Goal: Obtain resource: Download file/media

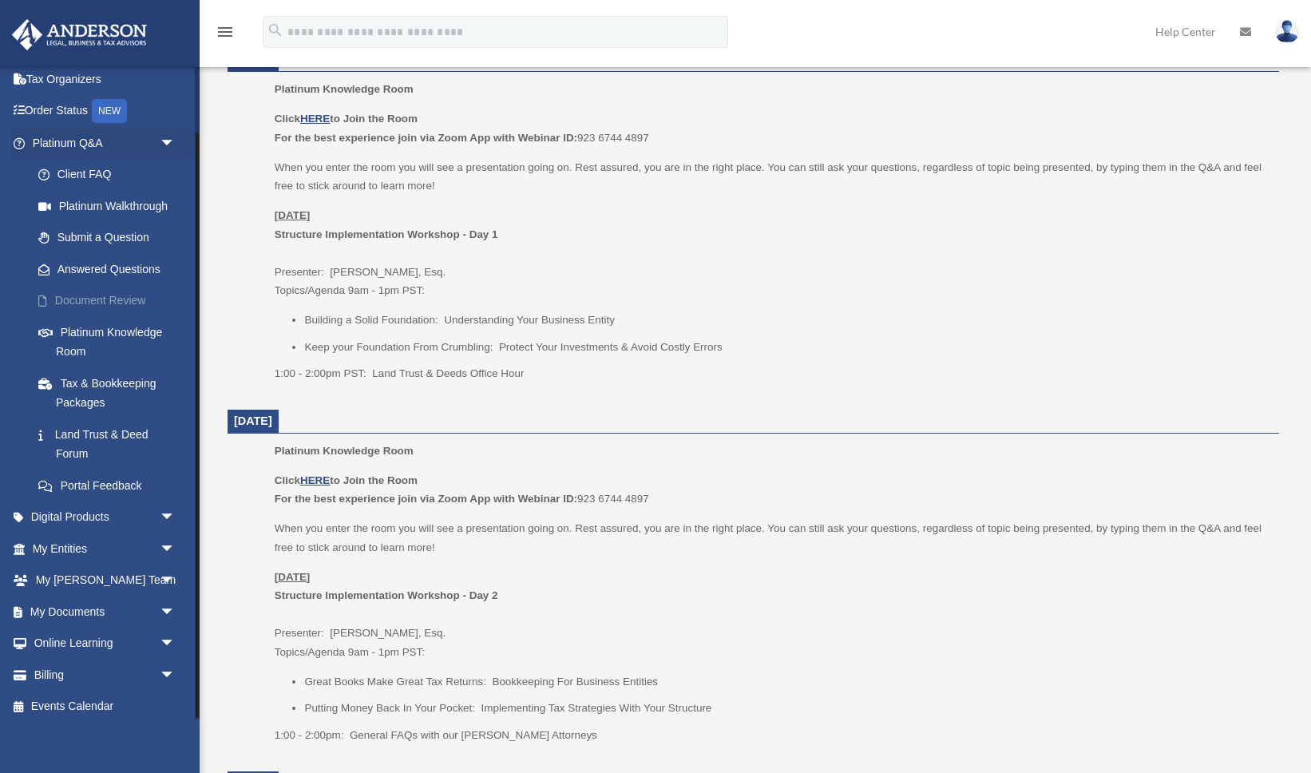
scroll to position [77, 0]
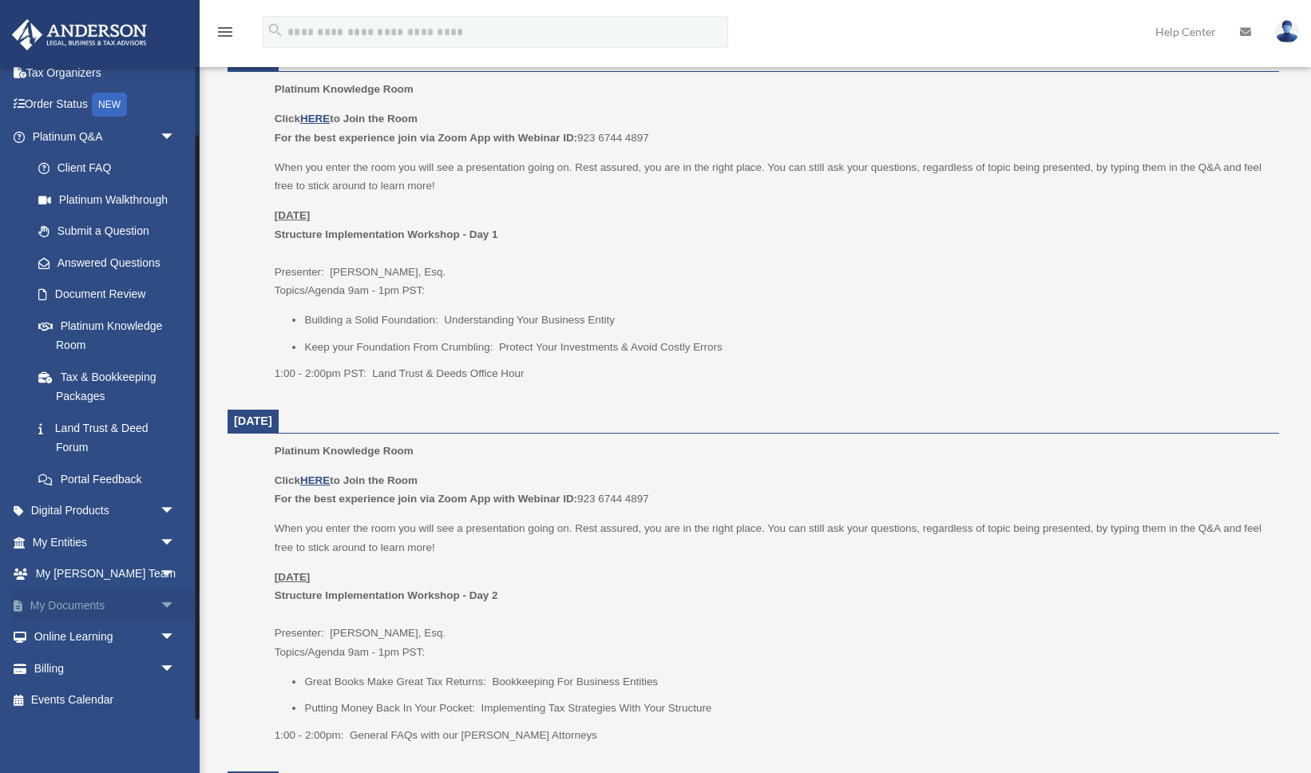
click at [167, 604] on span "arrow_drop_down" at bounding box center [176, 605] width 32 height 33
click at [90, 636] on link "Box" at bounding box center [110, 637] width 177 height 32
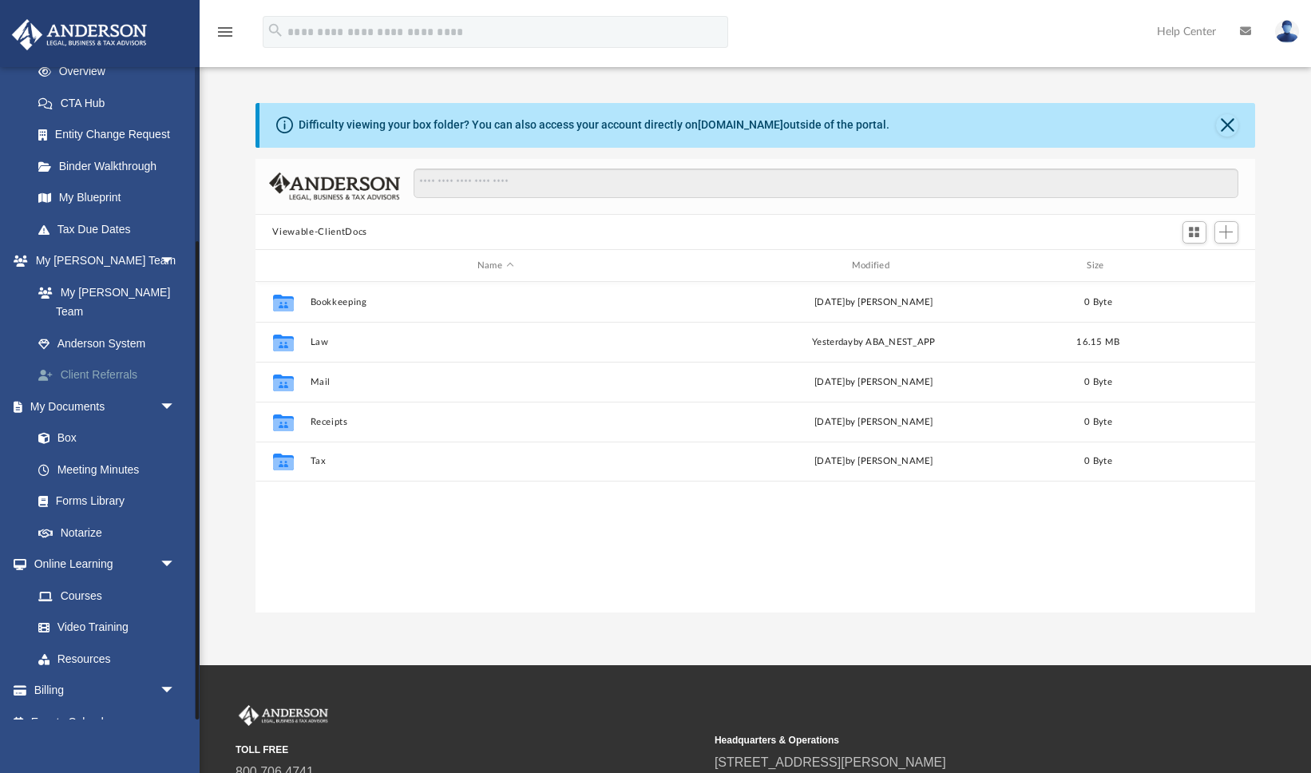
scroll to position [239, 0]
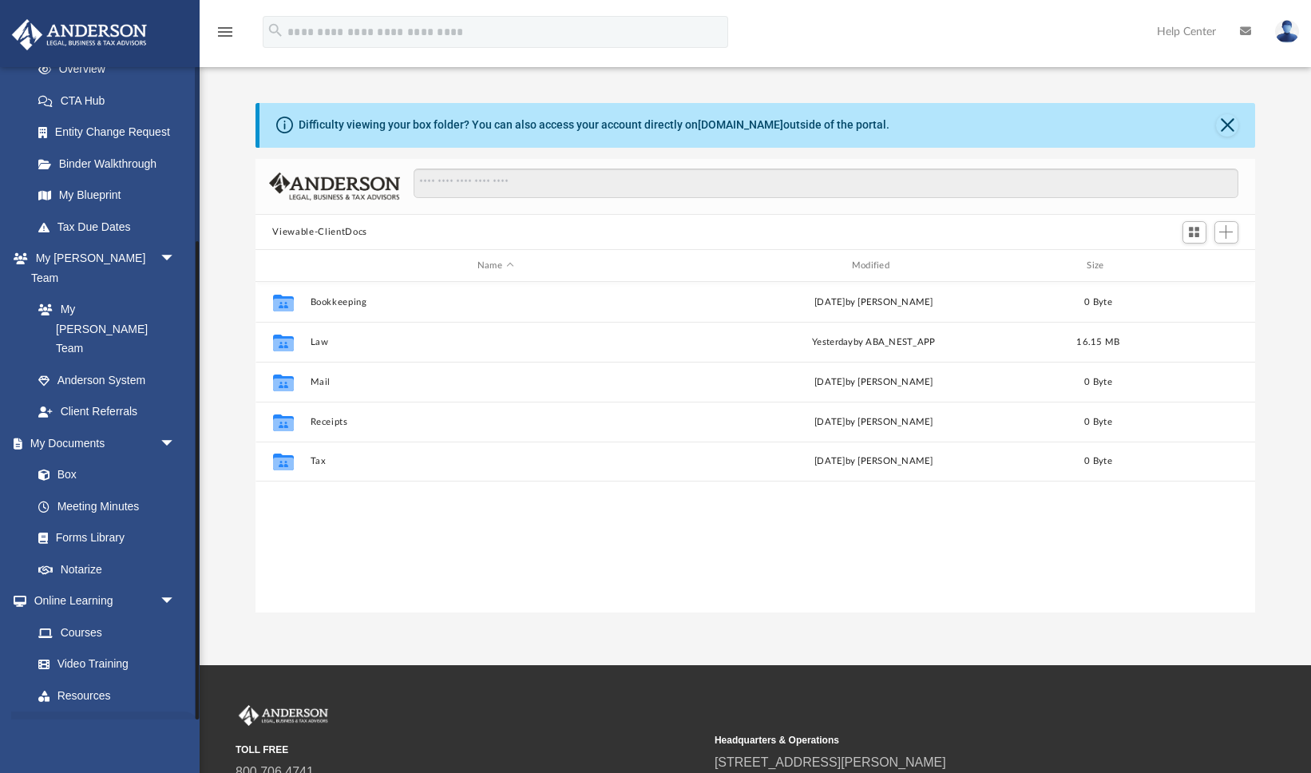
click at [171, 711] on span "arrow_drop_down" at bounding box center [176, 727] width 32 height 33
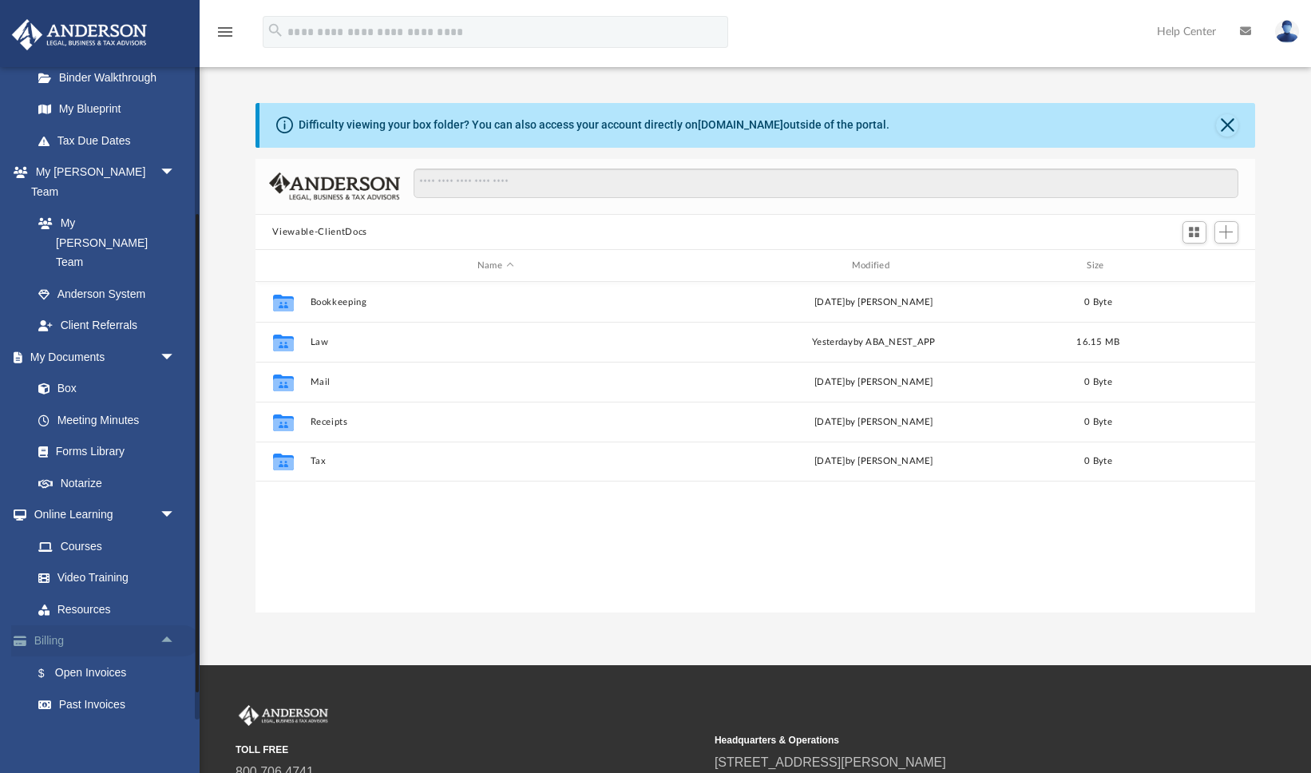
scroll to position [334, 0]
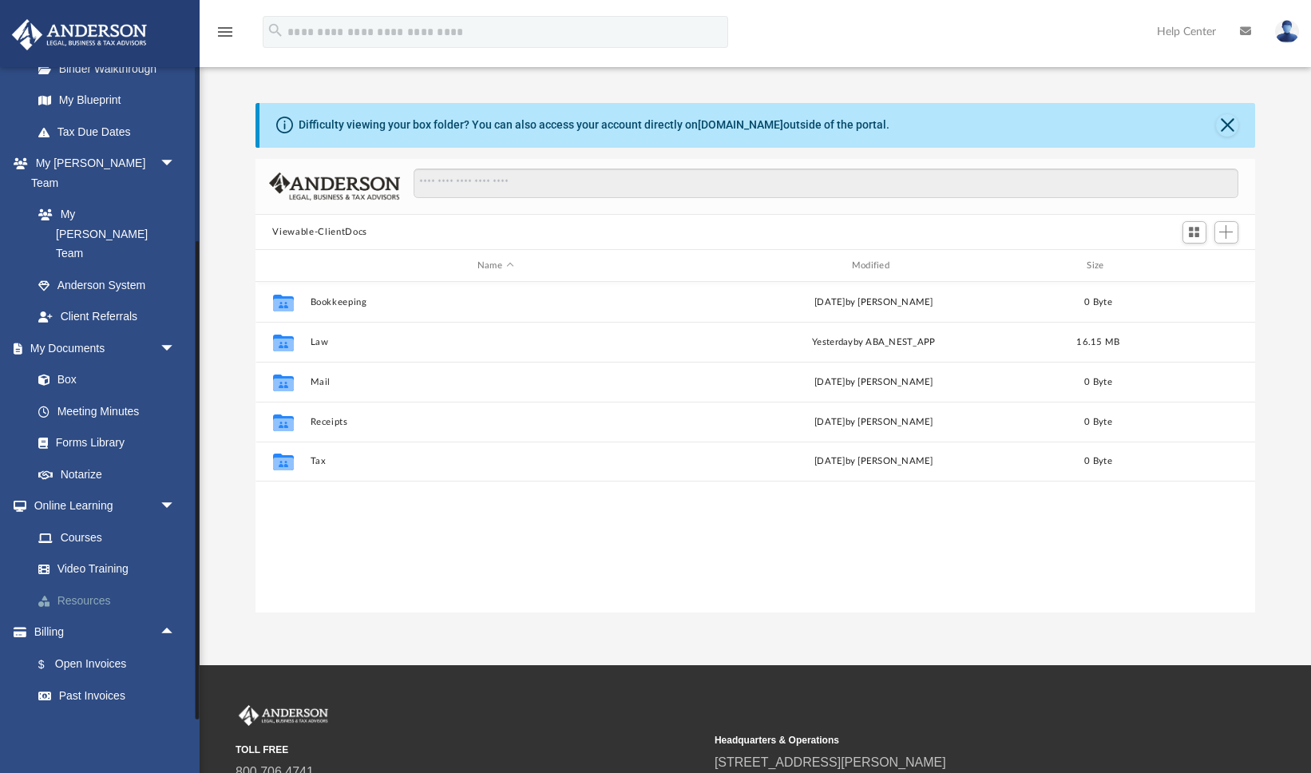
click at [103, 584] on link "Resources" at bounding box center [110, 600] width 177 height 32
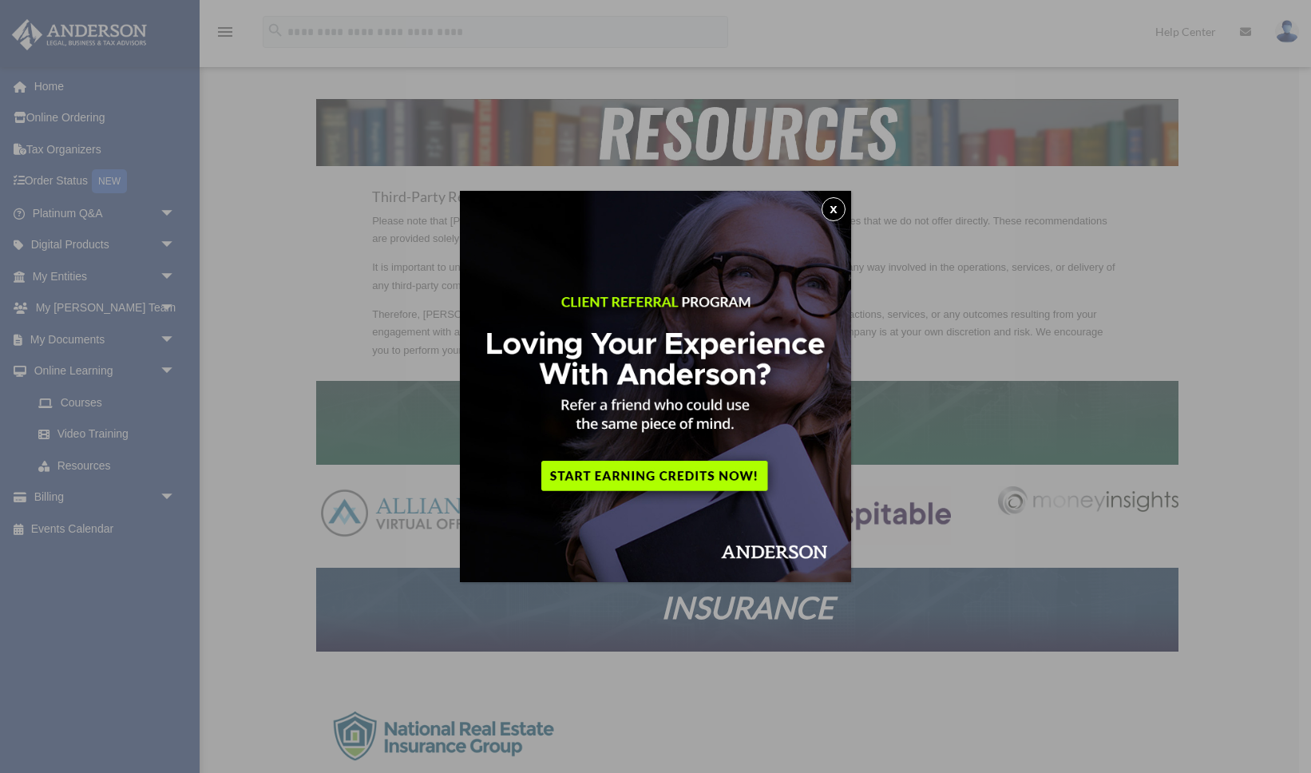
click at [837, 208] on button "x" at bounding box center [833, 209] width 24 height 24
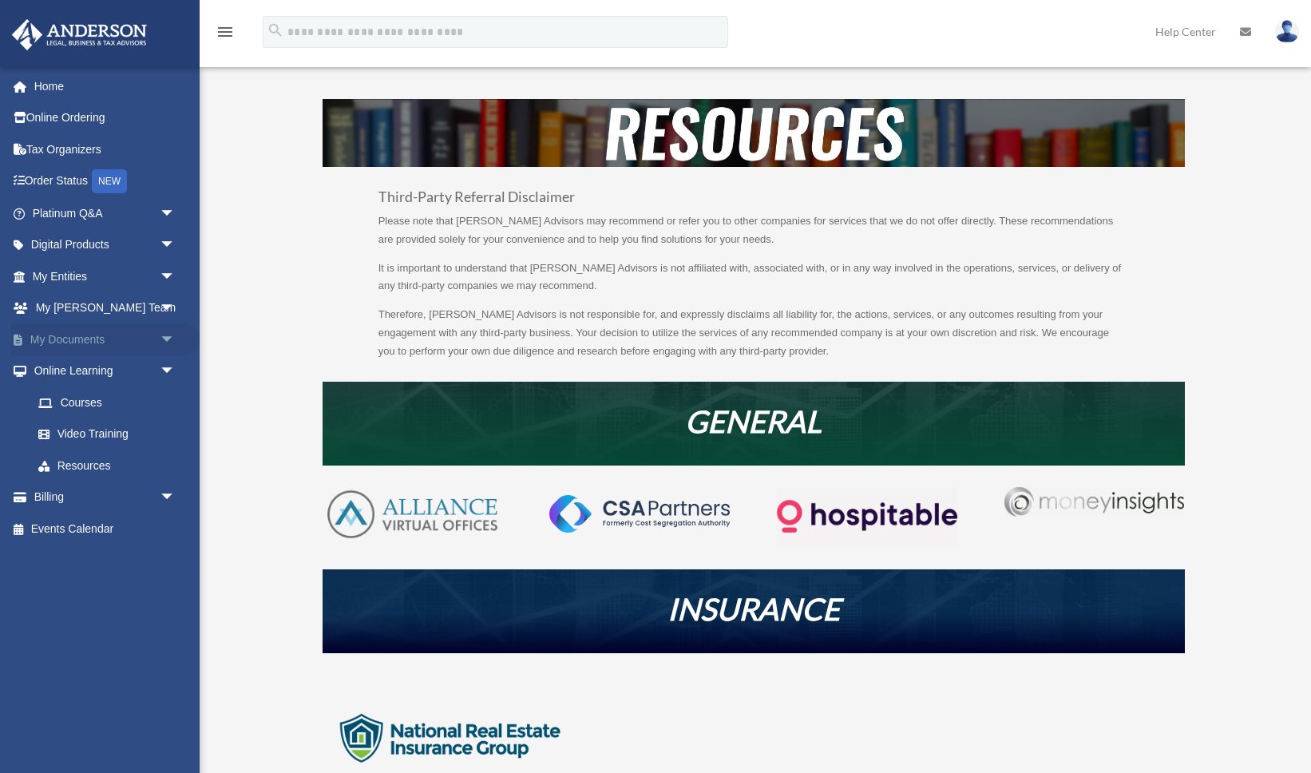
click at [160, 337] on span "arrow_drop_down" at bounding box center [176, 339] width 32 height 33
click at [100, 372] on link "Box" at bounding box center [110, 371] width 177 height 32
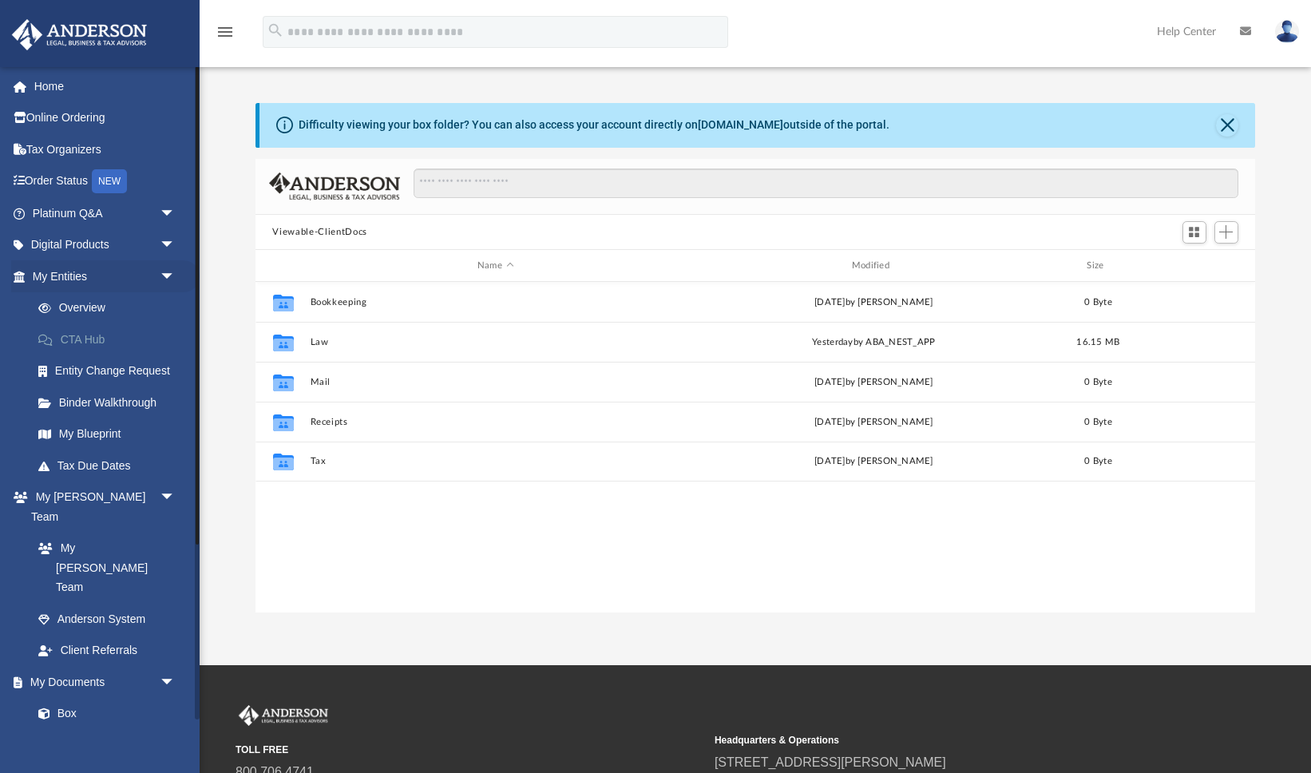
scroll to position [362, 999]
click at [121, 402] on link "Binder Walkthrough" at bounding box center [110, 402] width 177 height 32
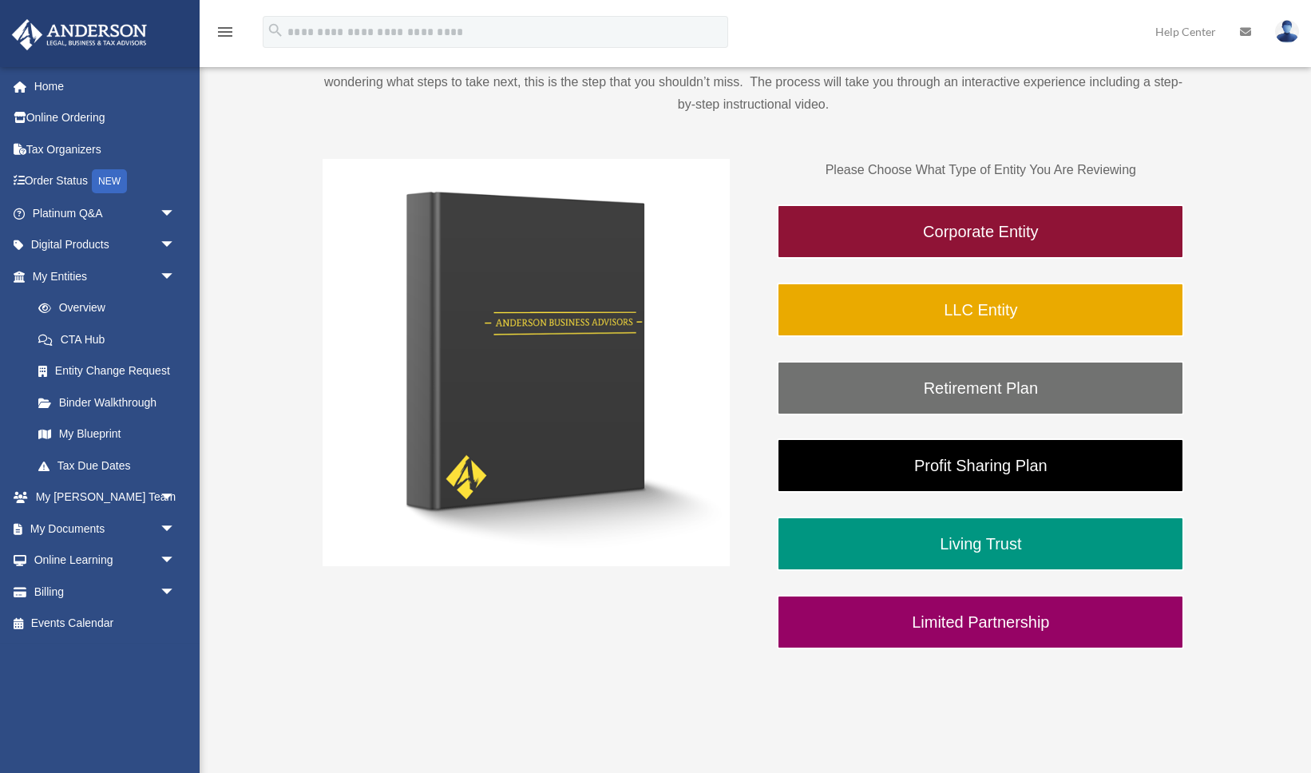
scroll to position [155, 0]
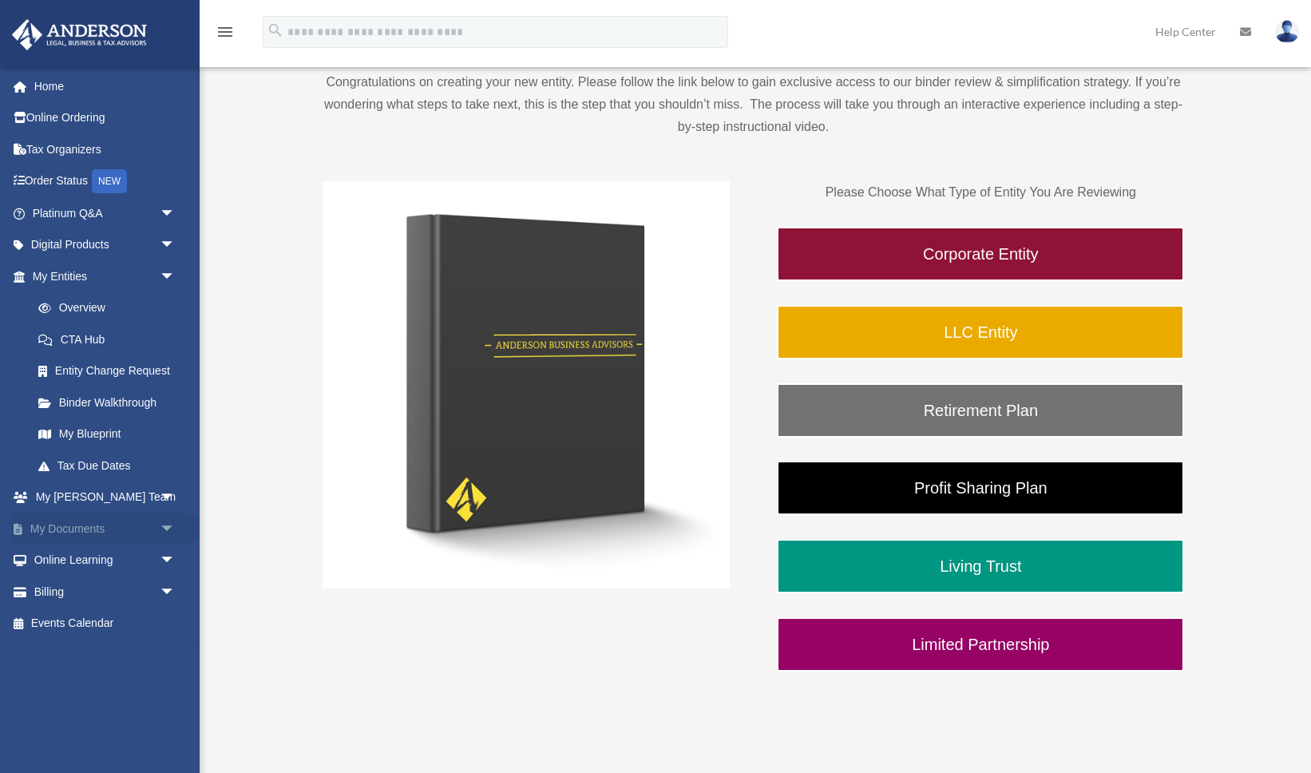
click at [174, 532] on span "arrow_drop_down" at bounding box center [176, 528] width 32 height 33
click at [65, 563] on link "Box" at bounding box center [110, 560] width 177 height 32
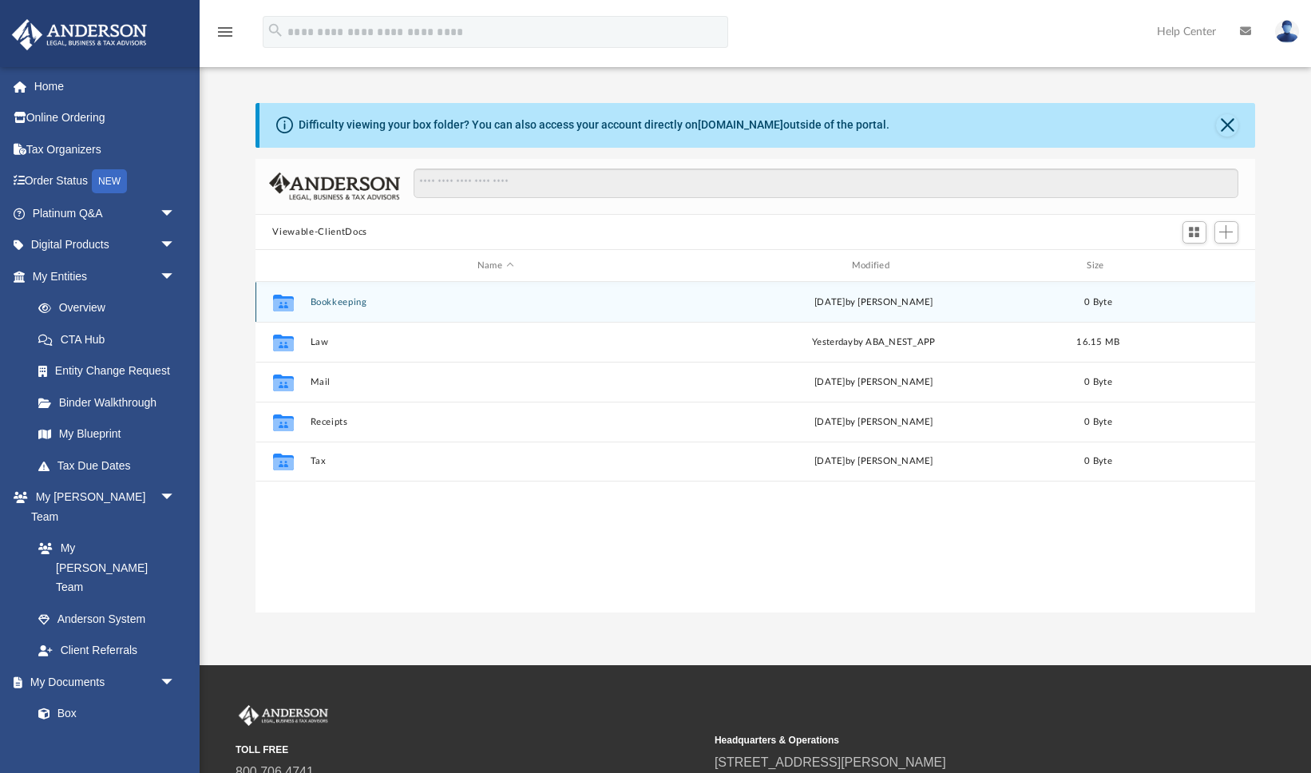
scroll to position [362, 999]
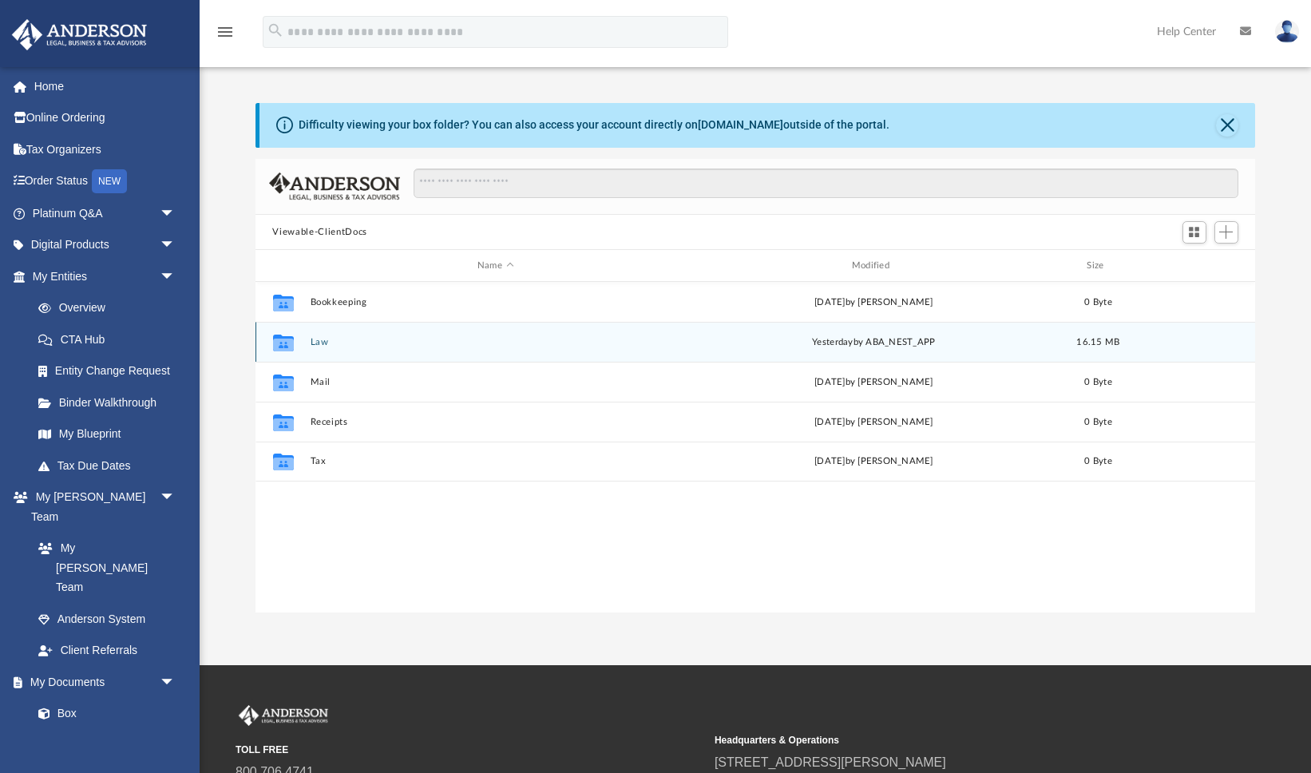
click at [314, 338] on button "Law" at bounding box center [495, 342] width 371 height 10
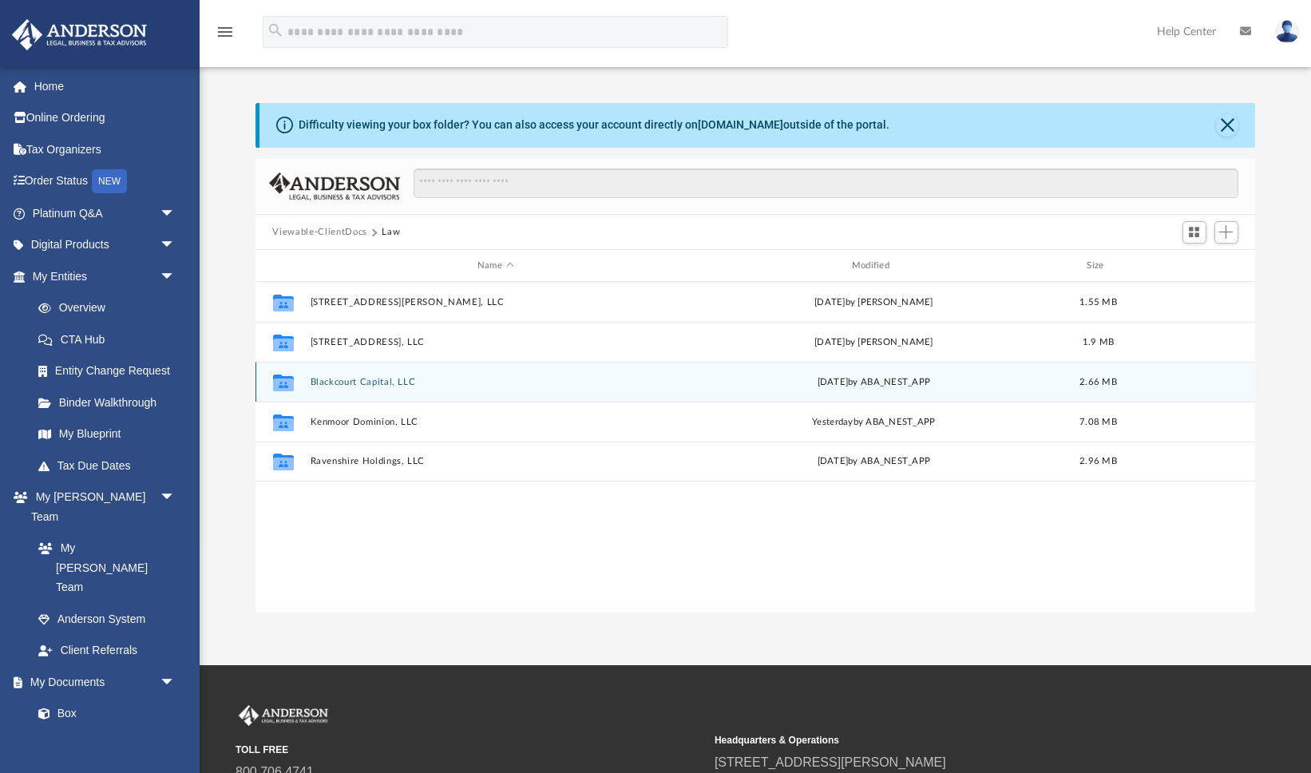
click at [362, 382] on button "Blackcourt Capital, LLC" at bounding box center [495, 382] width 371 height 10
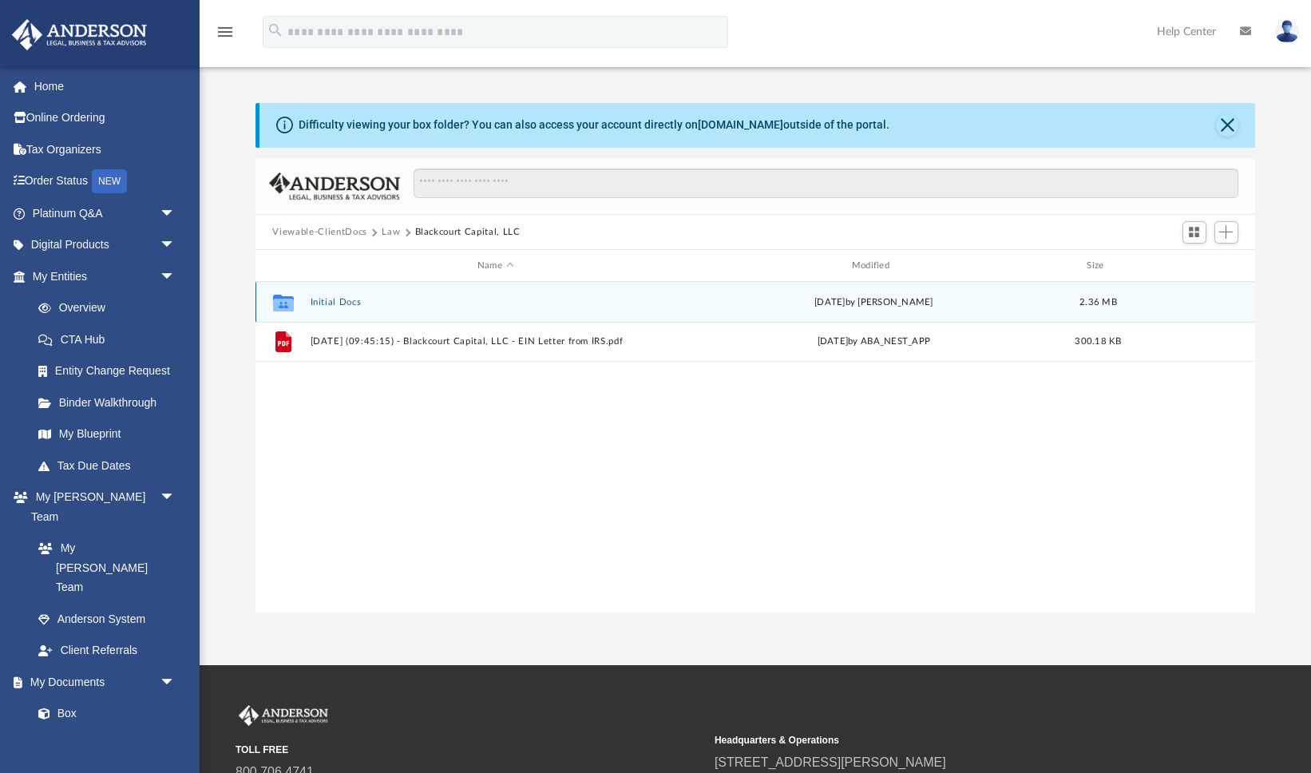
click at [337, 301] on button "Initial Docs" at bounding box center [495, 302] width 371 height 10
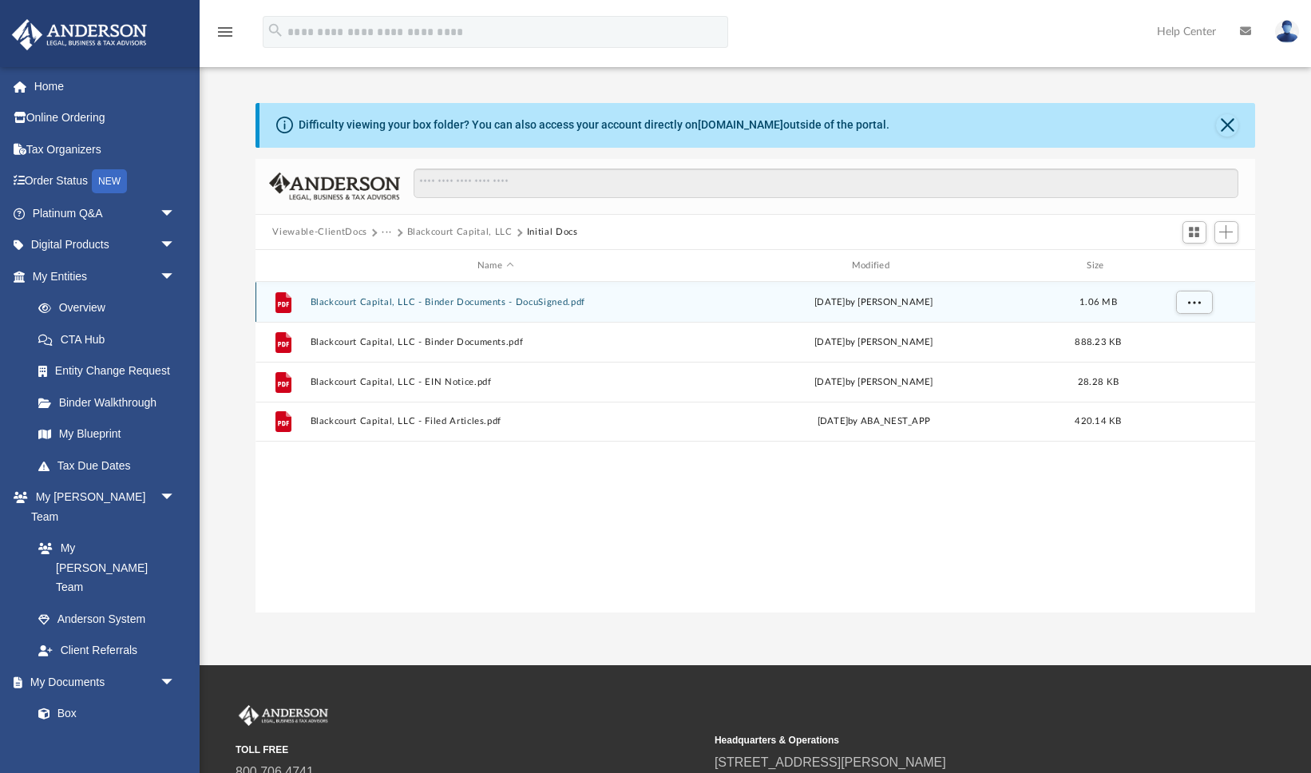
click at [445, 300] on button "Blackcourt Capital, LLC - Binder Documents - DocuSigned.pdf" at bounding box center [495, 302] width 371 height 10
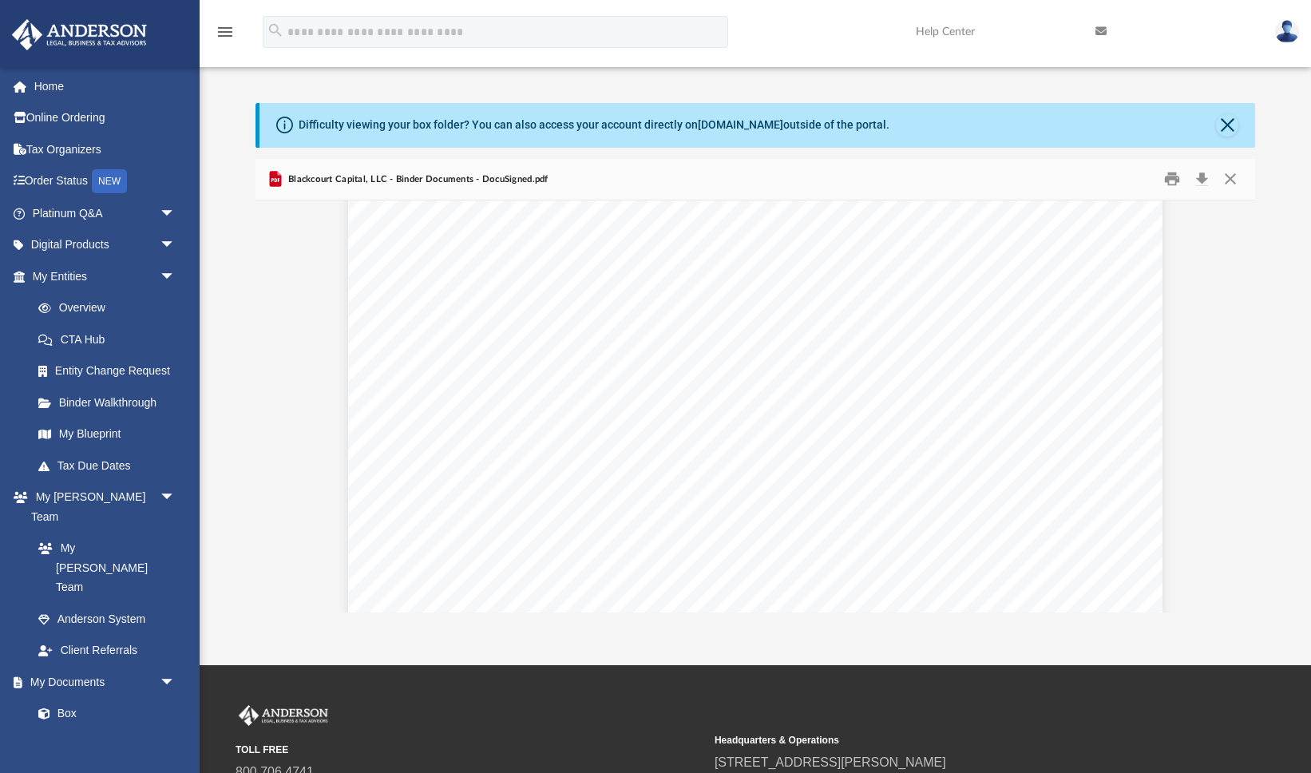
scroll to position [4408, 0]
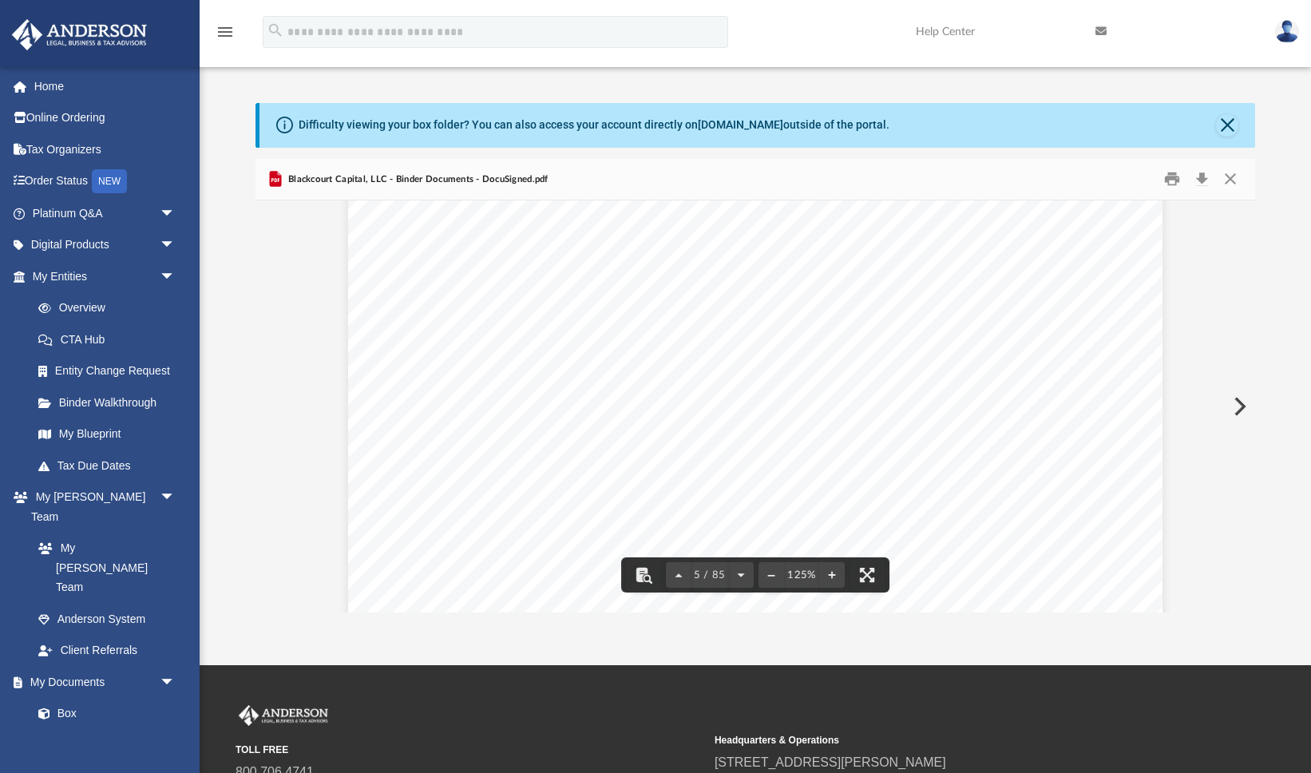
click at [229, 35] on icon "menu" at bounding box center [225, 31] width 19 height 19
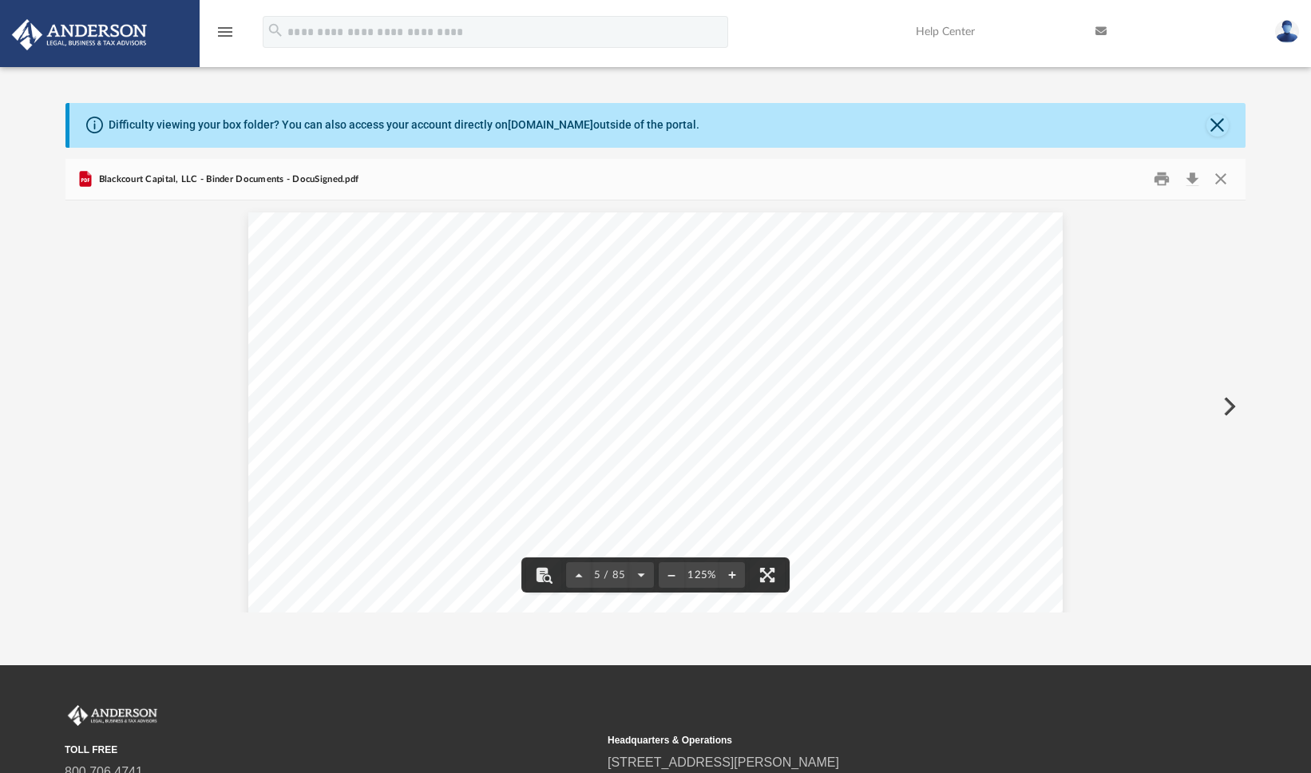
scroll to position [362, 1179]
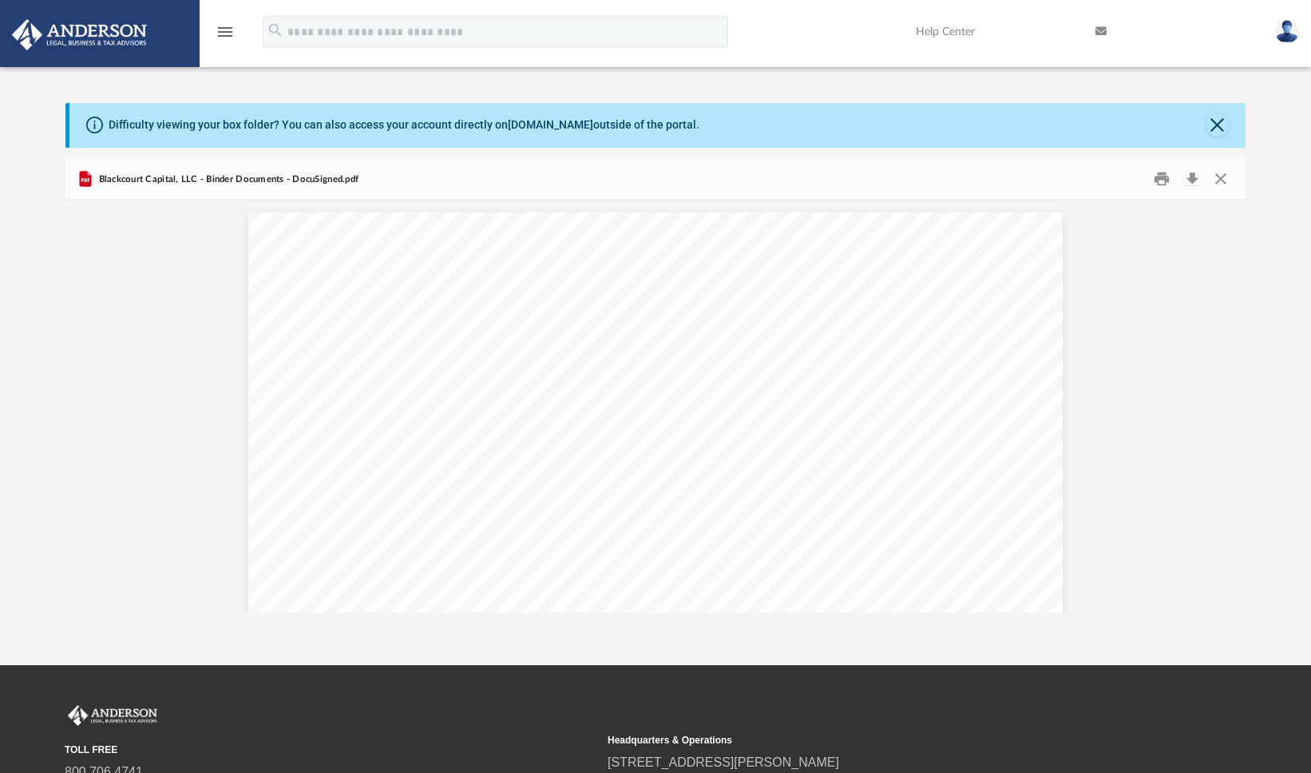
click at [229, 38] on icon "menu" at bounding box center [225, 31] width 19 height 19
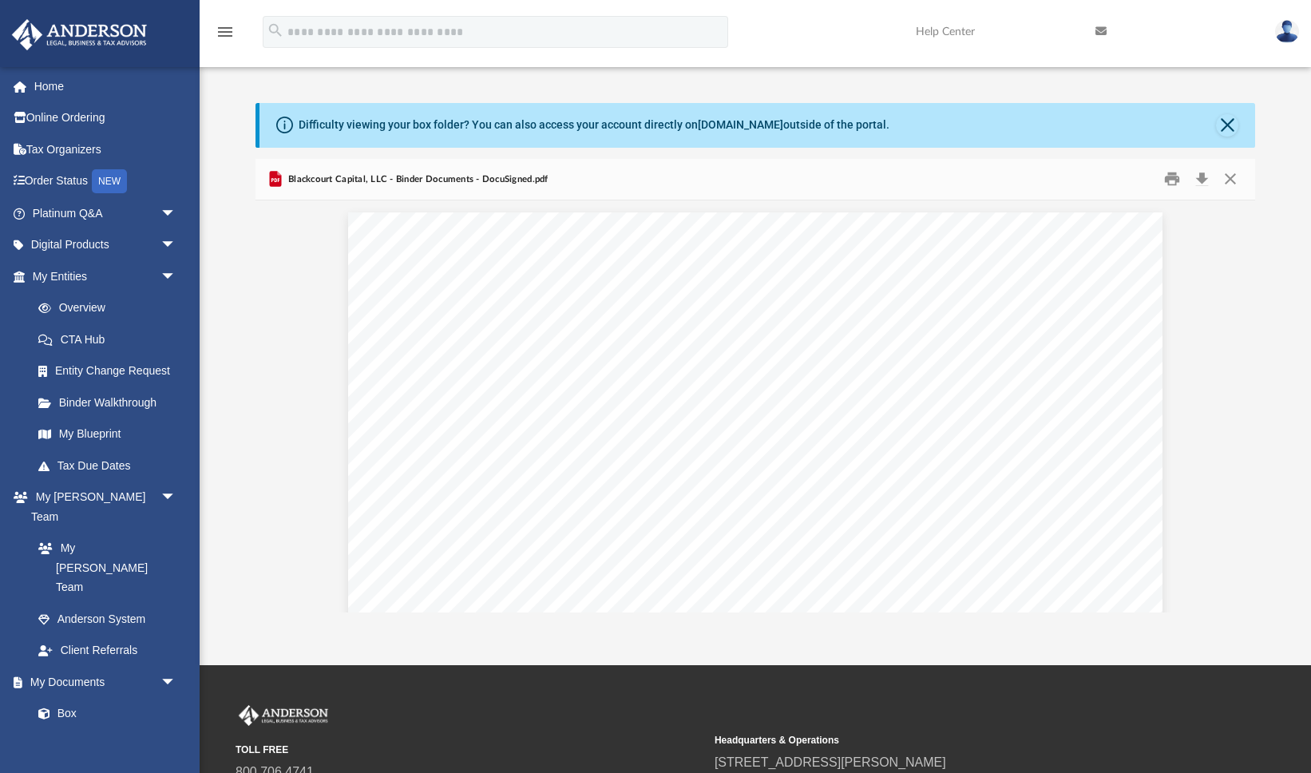
scroll to position [1, 1]
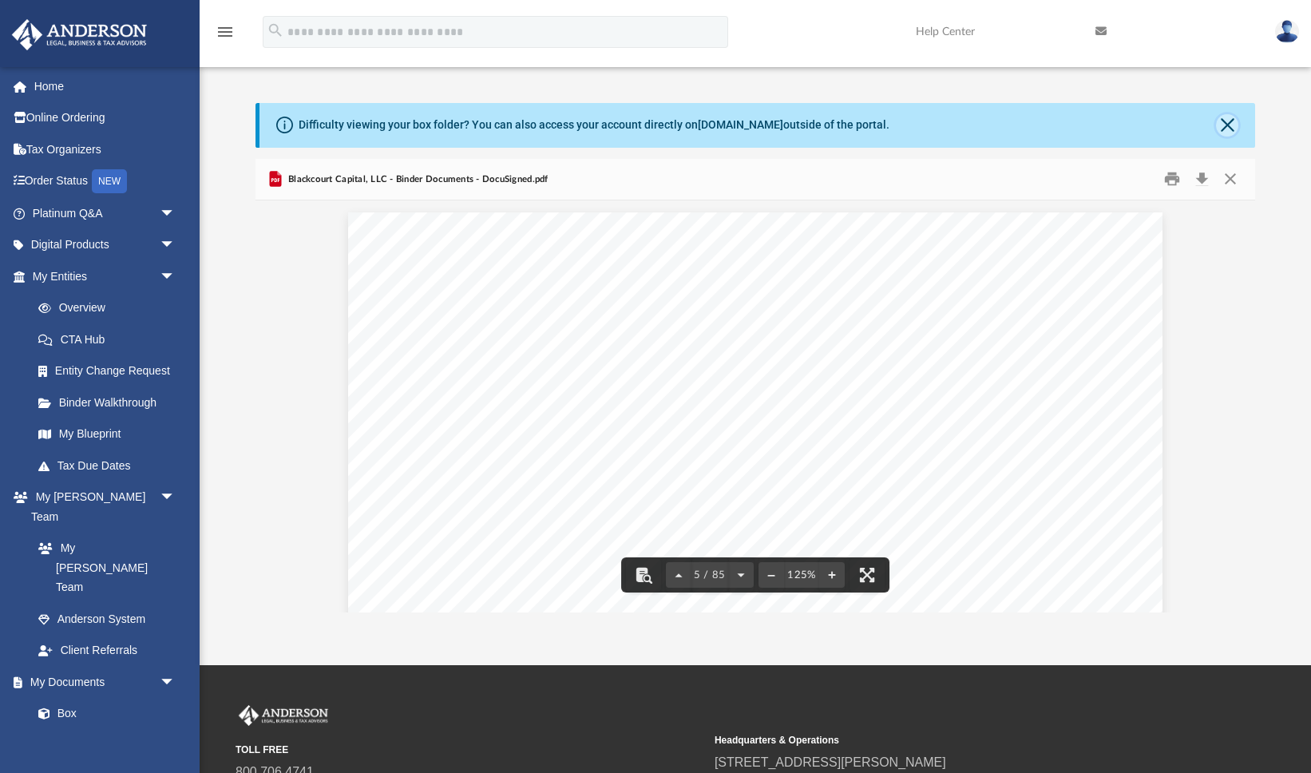
click at [1231, 124] on button "Close" at bounding box center [1227, 125] width 22 height 22
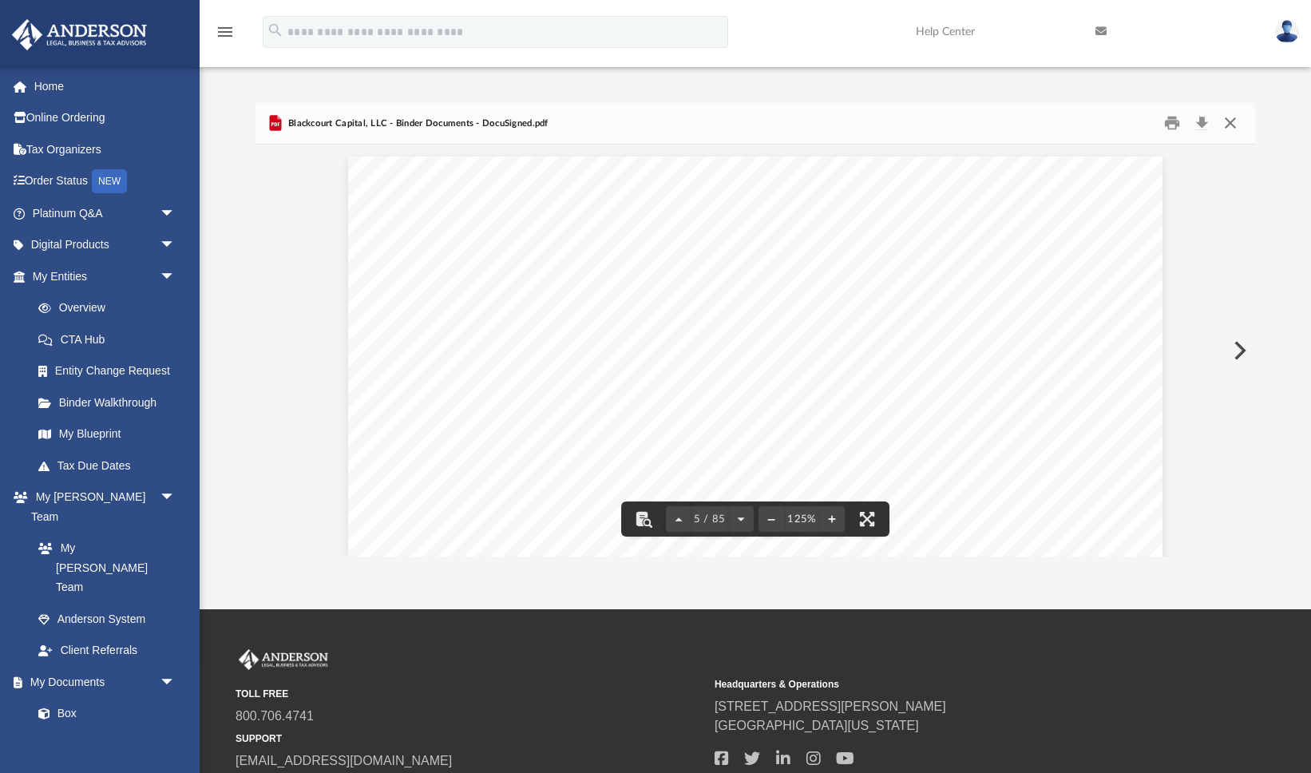
click at [1234, 121] on button "Close" at bounding box center [1230, 123] width 29 height 25
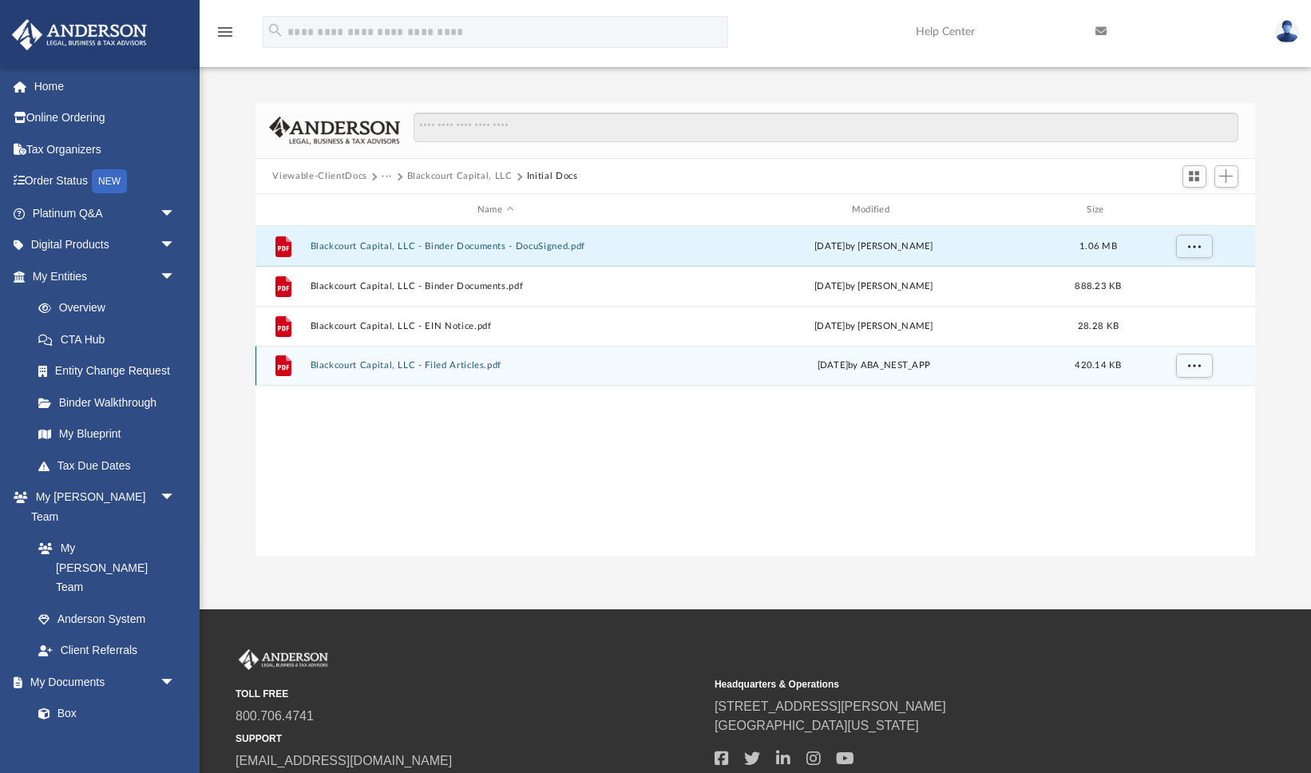
click at [469, 366] on button "Blackcourt Capital, LLC - Filed Articles.pdf" at bounding box center [495, 366] width 371 height 10
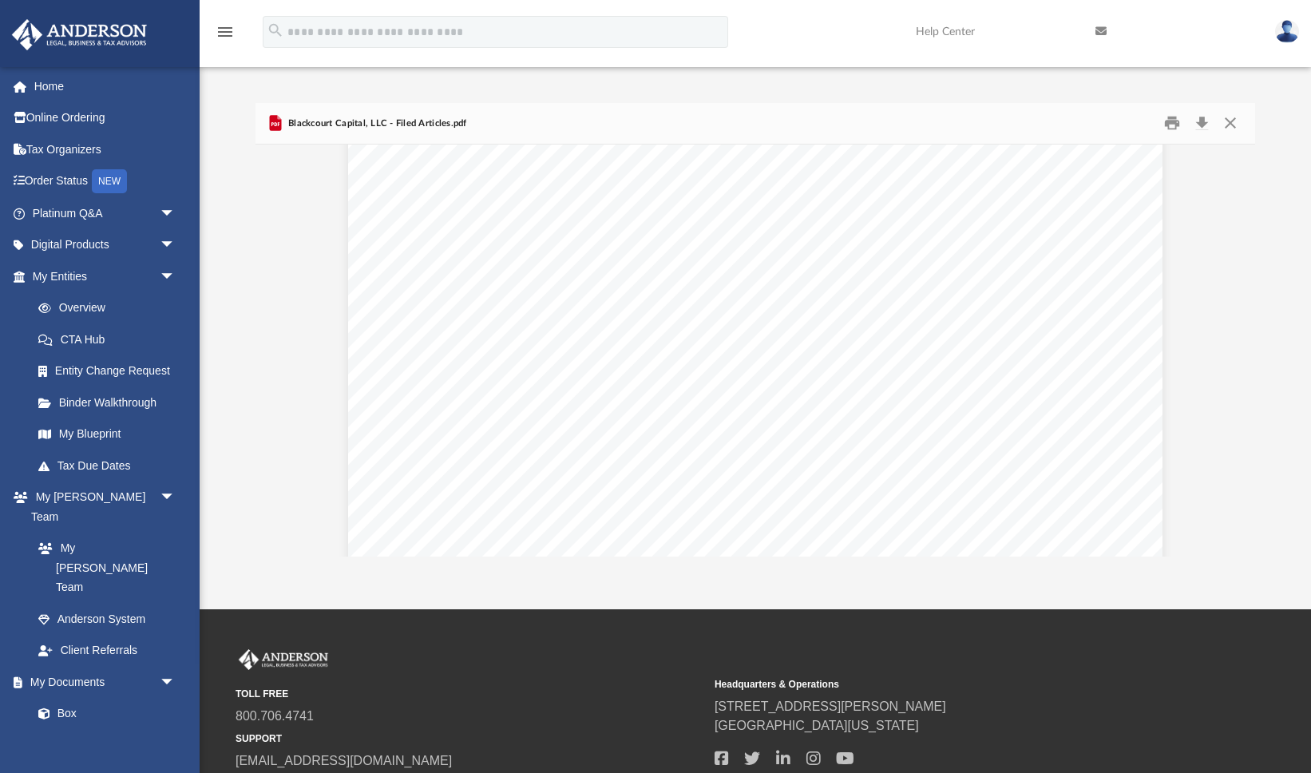
scroll to position [530, 0]
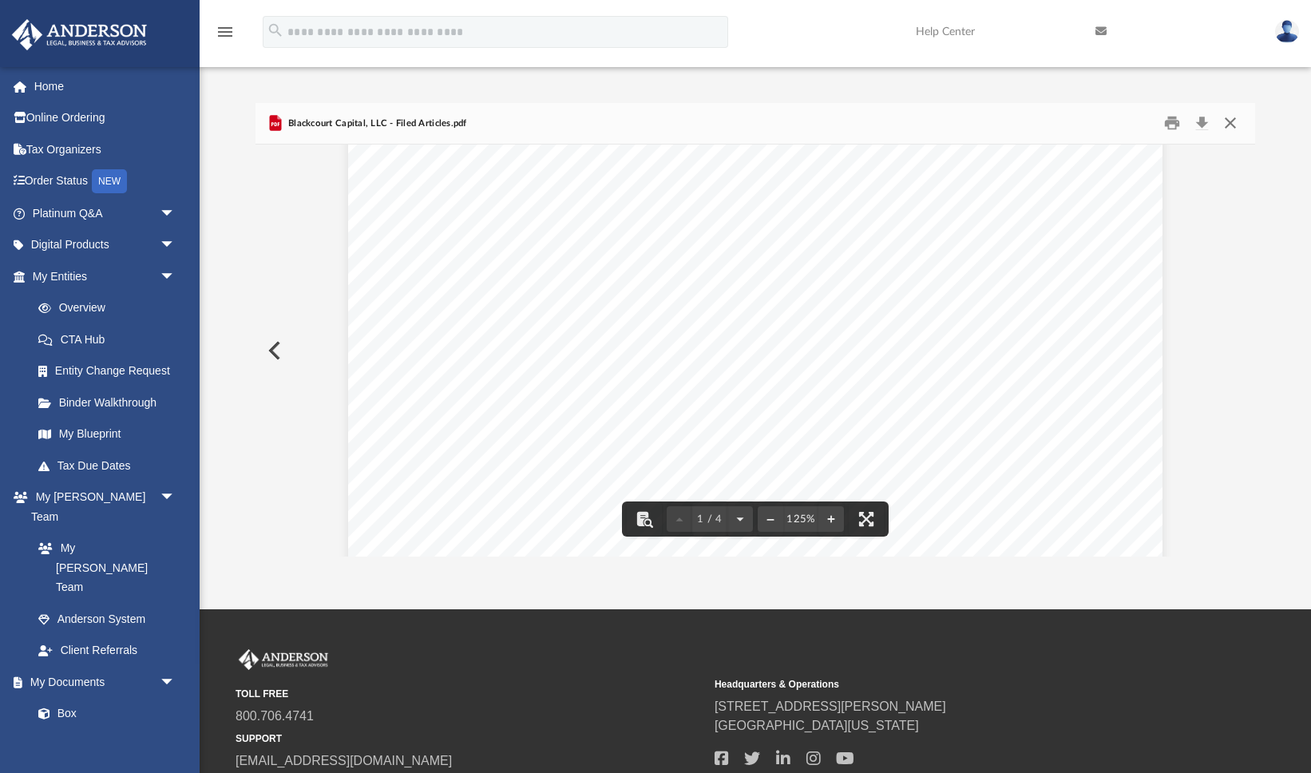
click at [1235, 122] on button "Close" at bounding box center [1230, 123] width 29 height 25
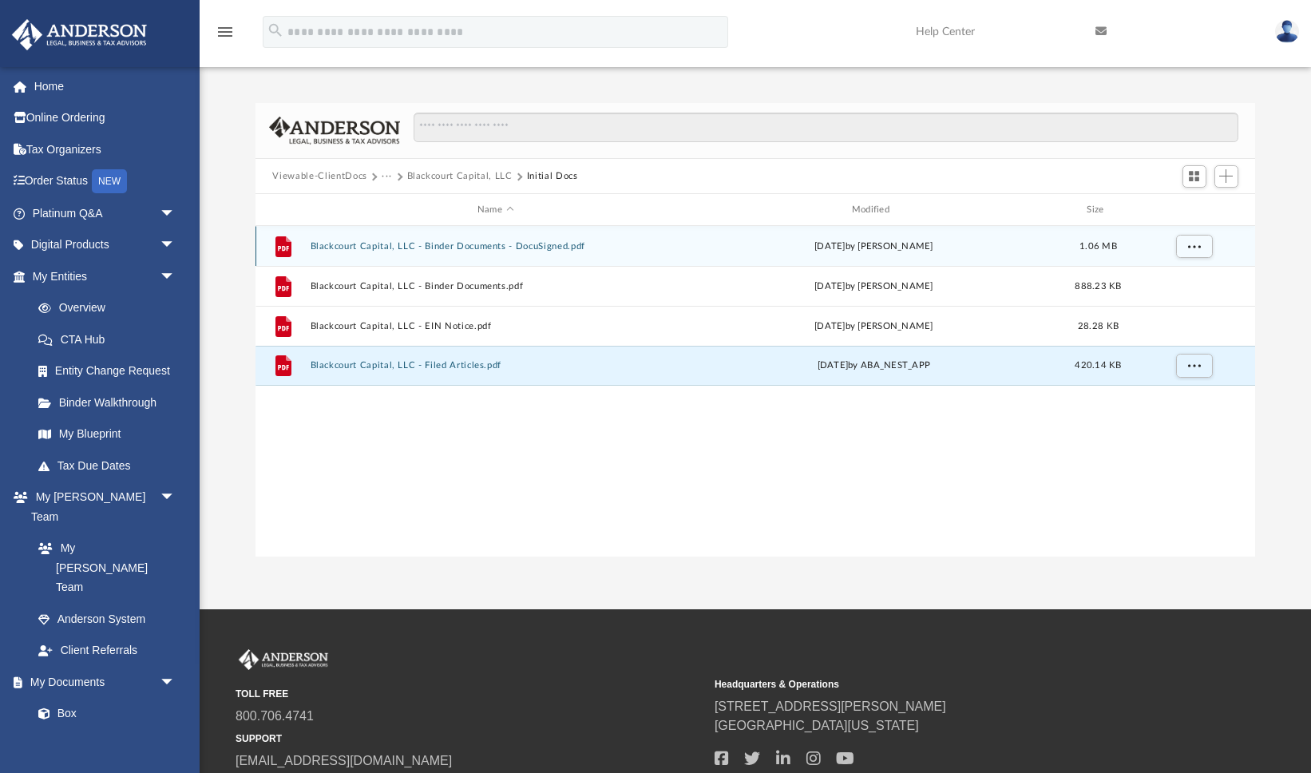
click at [522, 243] on button "Blackcourt Capital, LLC - Binder Documents - DocuSigned.pdf" at bounding box center [495, 246] width 371 height 10
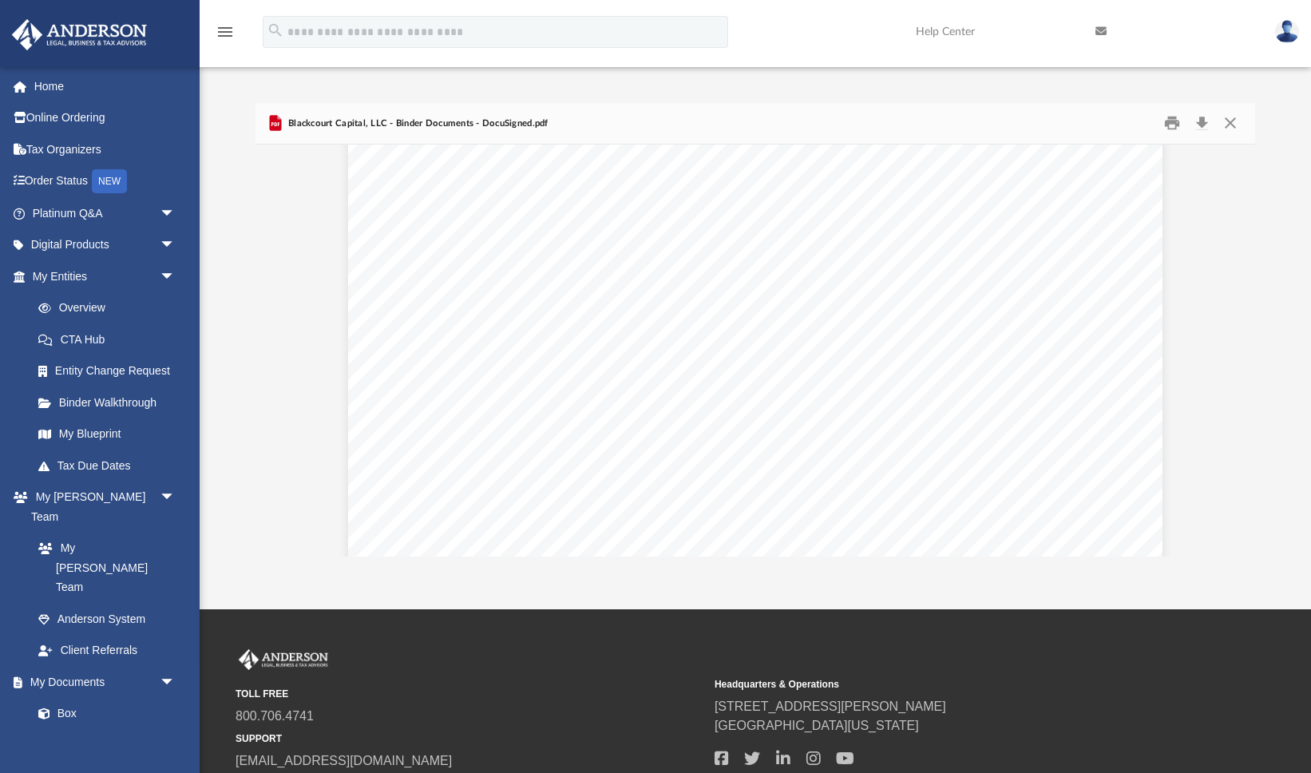
scroll to position [78778, 0]
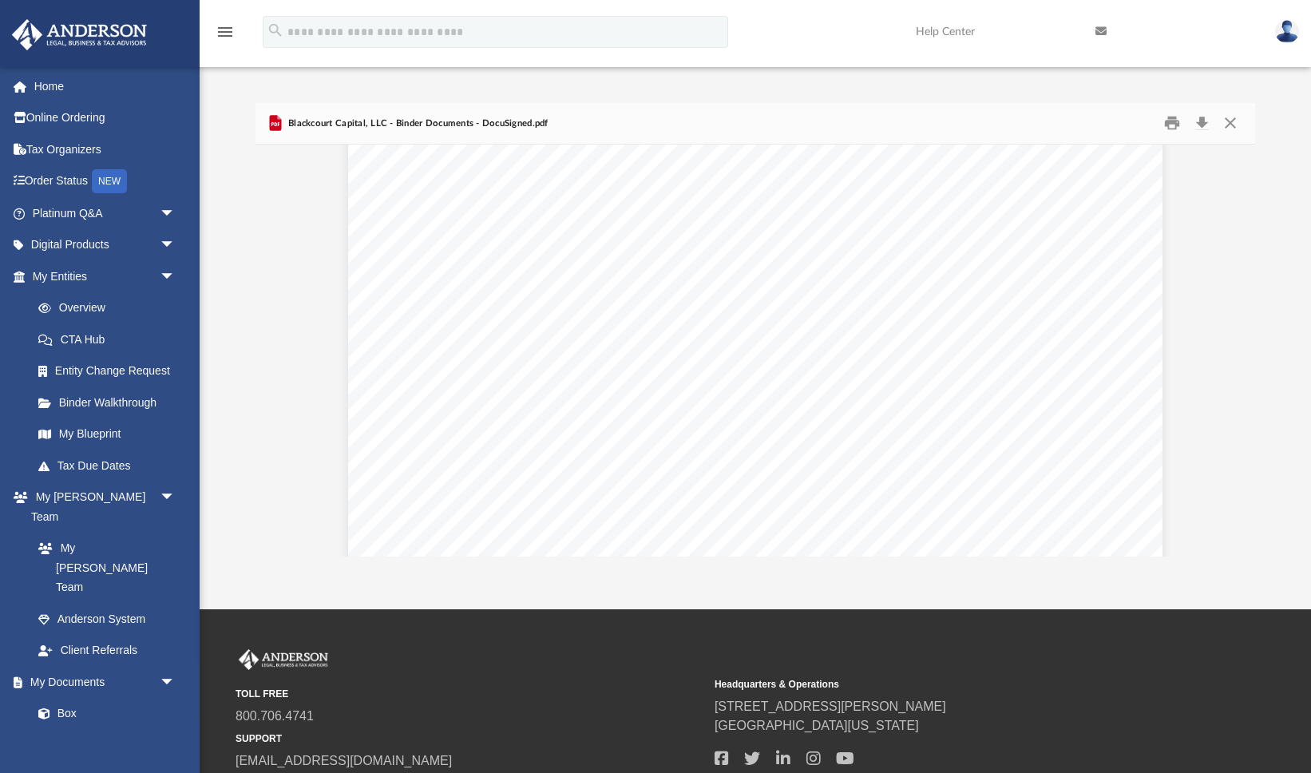
scroll to position [86644, 0]
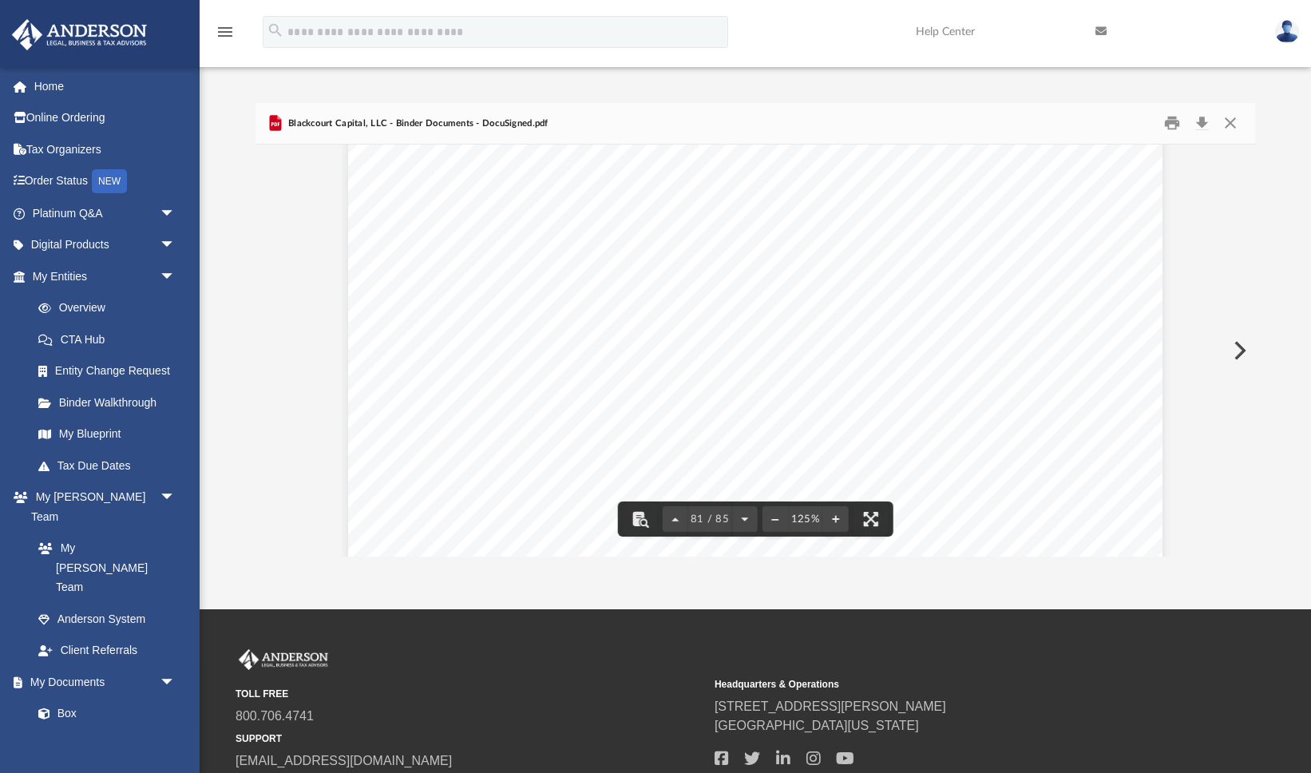
click at [223, 37] on icon "menu" at bounding box center [225, 31] width 19 height 19
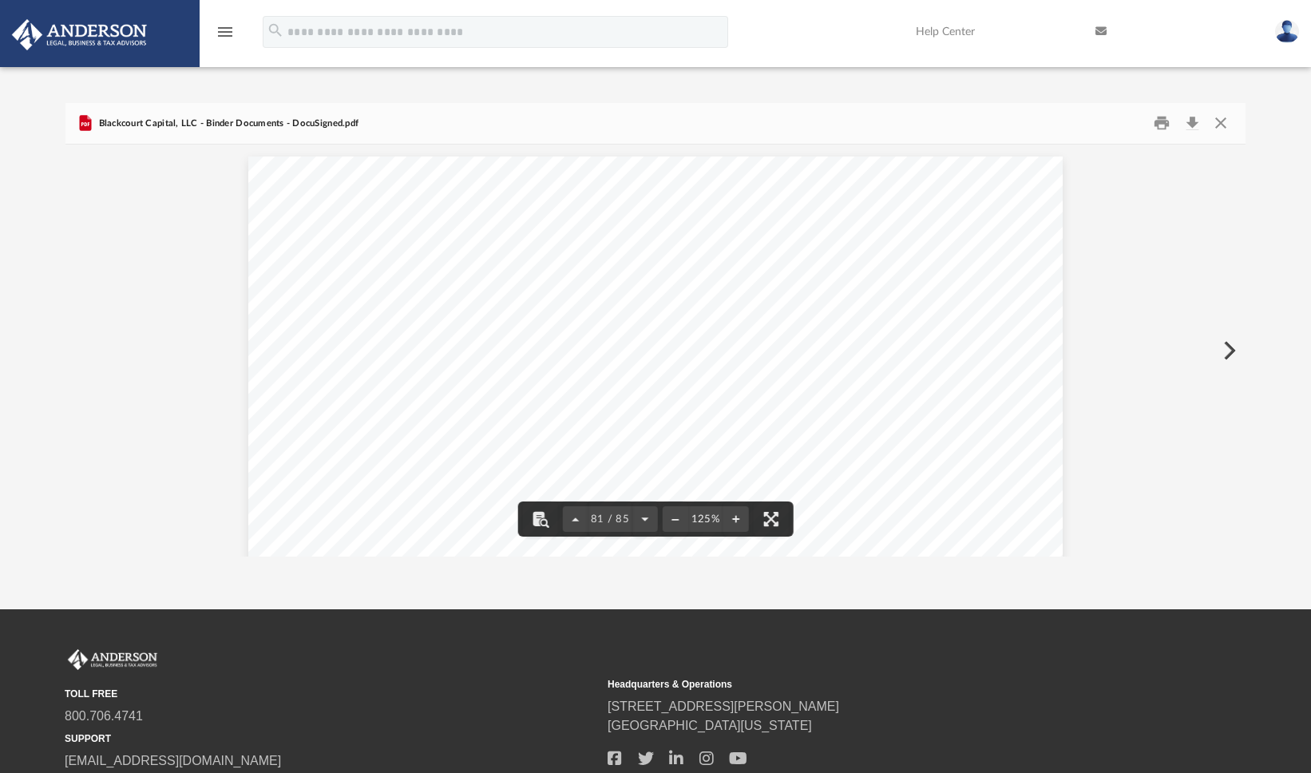
scroll to position [1, 1]
click at [227, 27] on icon "menu" at bounding box center [225, 31] width 19 height 19
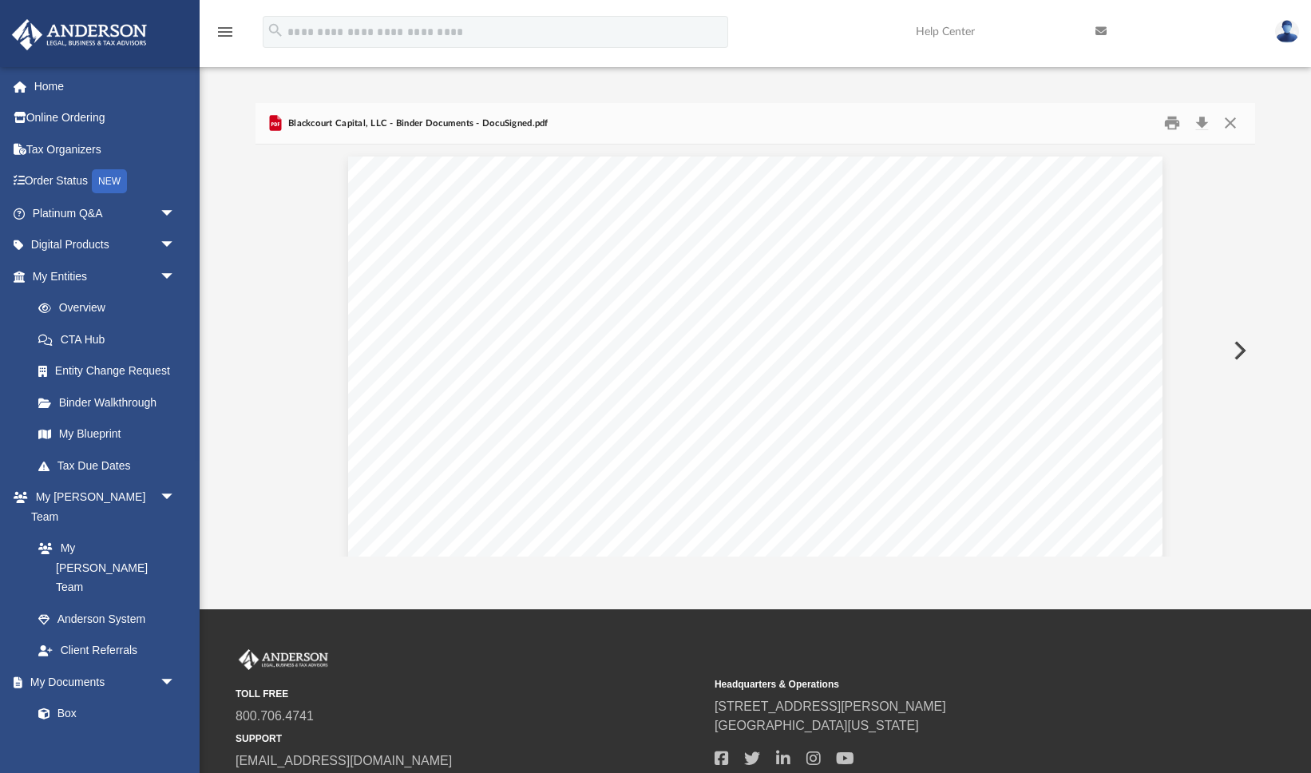
scroll to position [362, 999]
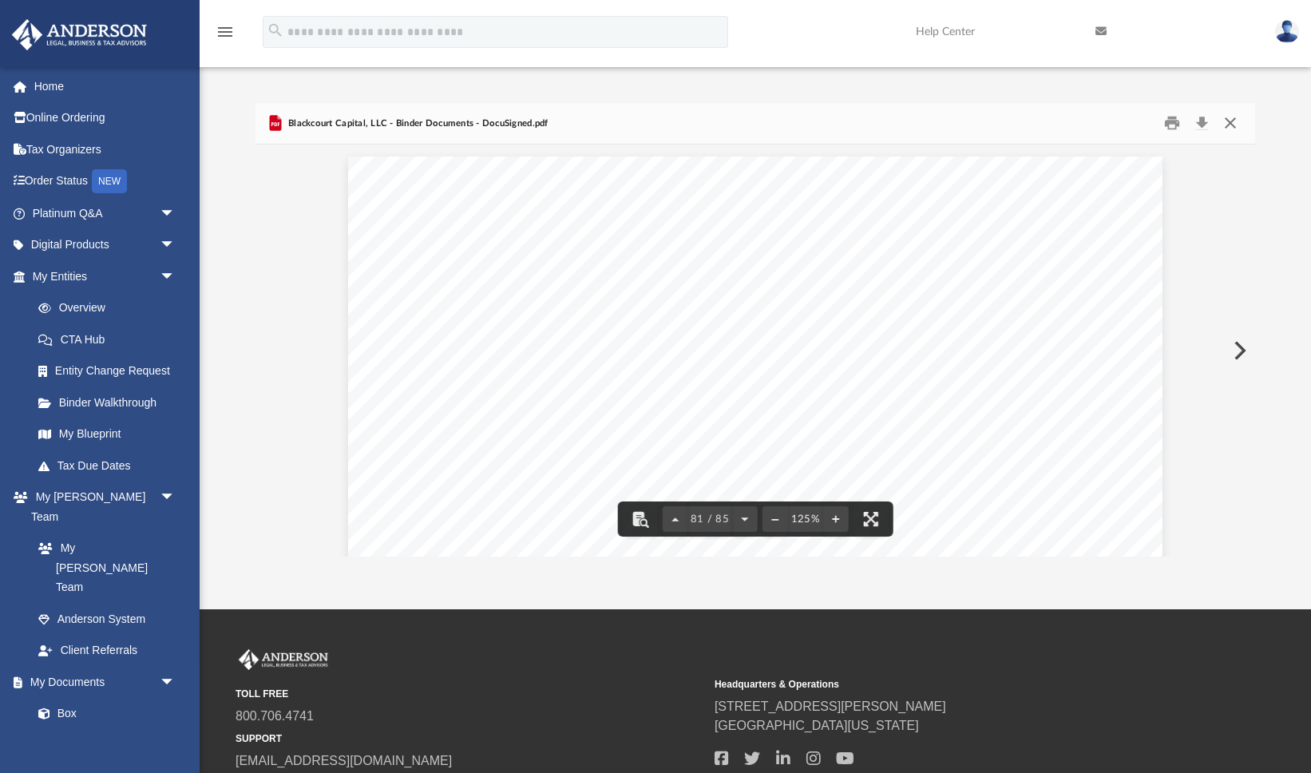
click at [1234, 124] on button "Close" at bounding box center [1230, 123] width 29 height 25
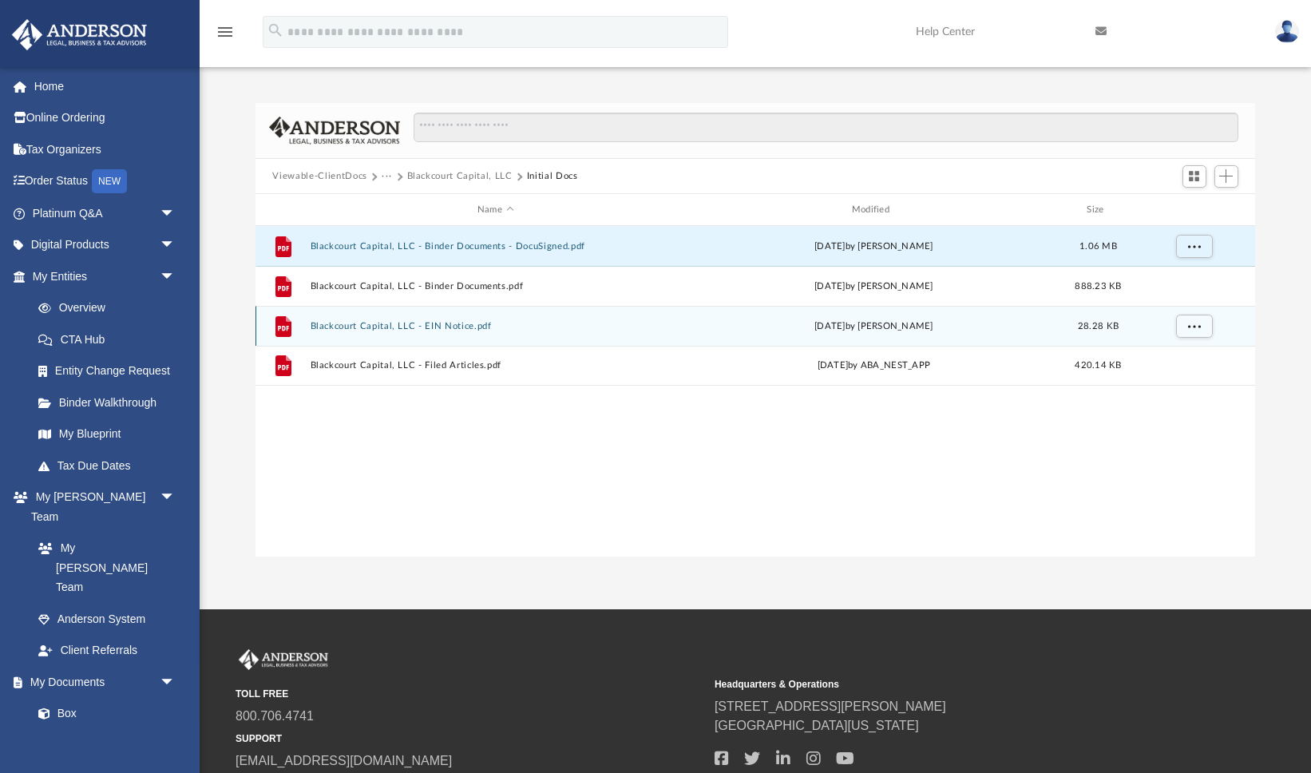
click at [461, 327] on button "Blackcourt Capital, LLC - EIN Notice.pdf" at bounding box center [495, 326] width 371 height 10
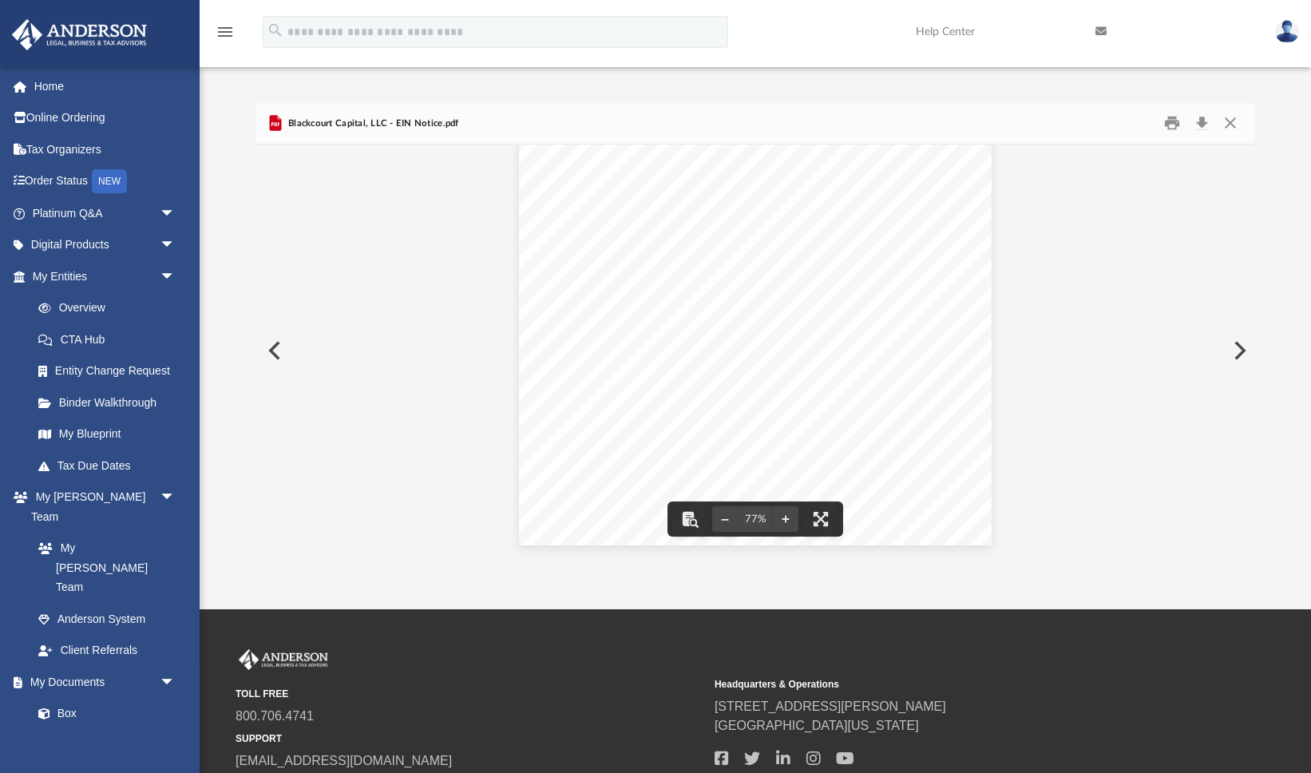
scroll to position [0, 0]
click at [1233, 122] on button "Close" at bounding box center [1230, 123] width 29 height 25
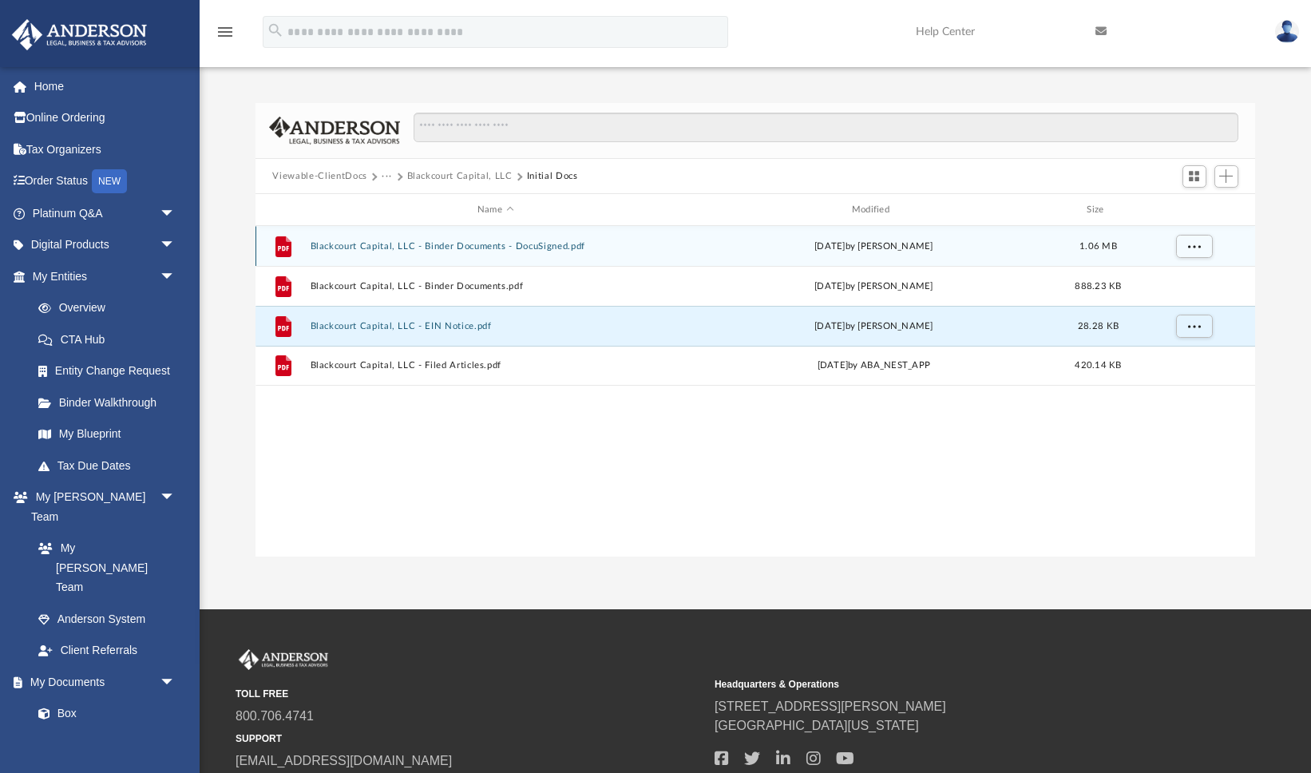
click at [507, 243] on button "Blackcourt Capital, LLC - Binder Documents - DocuSigned.pdf" at bounding box center [495, 246] width 371 height 10
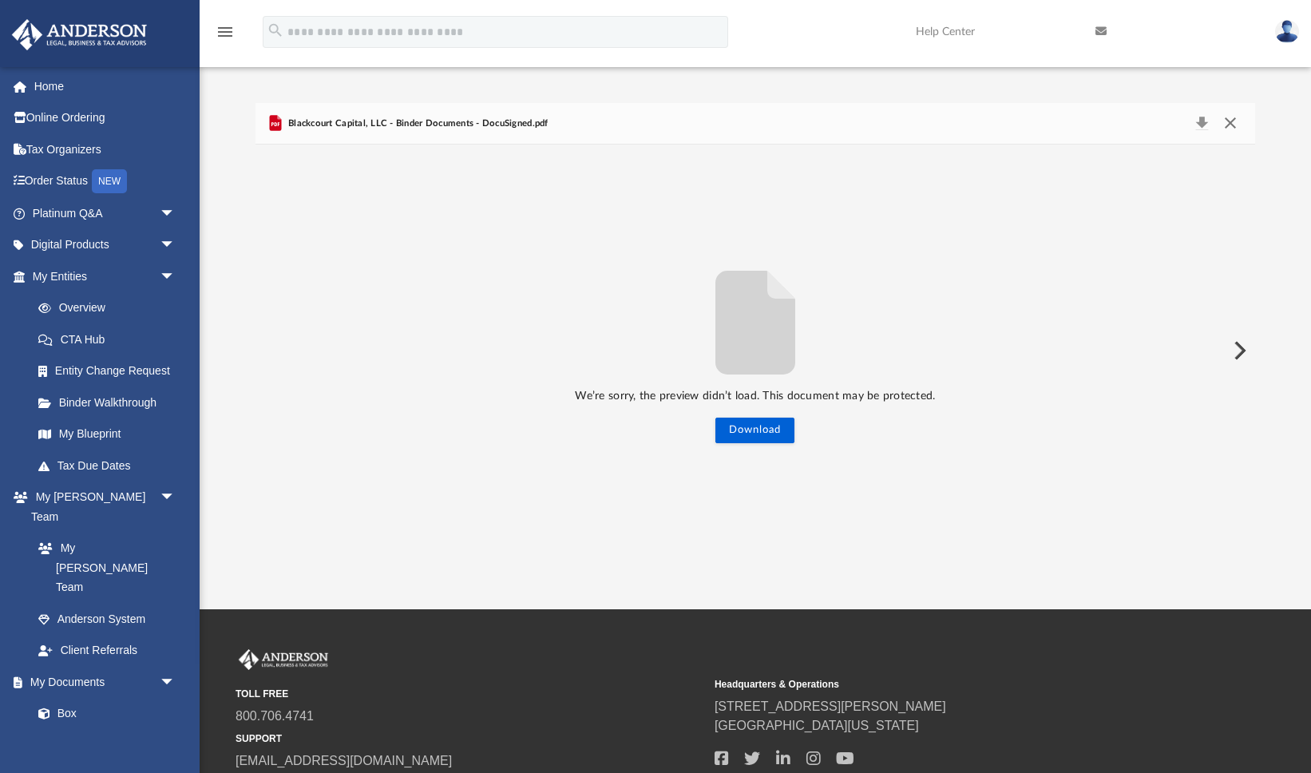
click at [1232, 123] on button "Close" at bounding box center [1230, 124] width 29 height 22
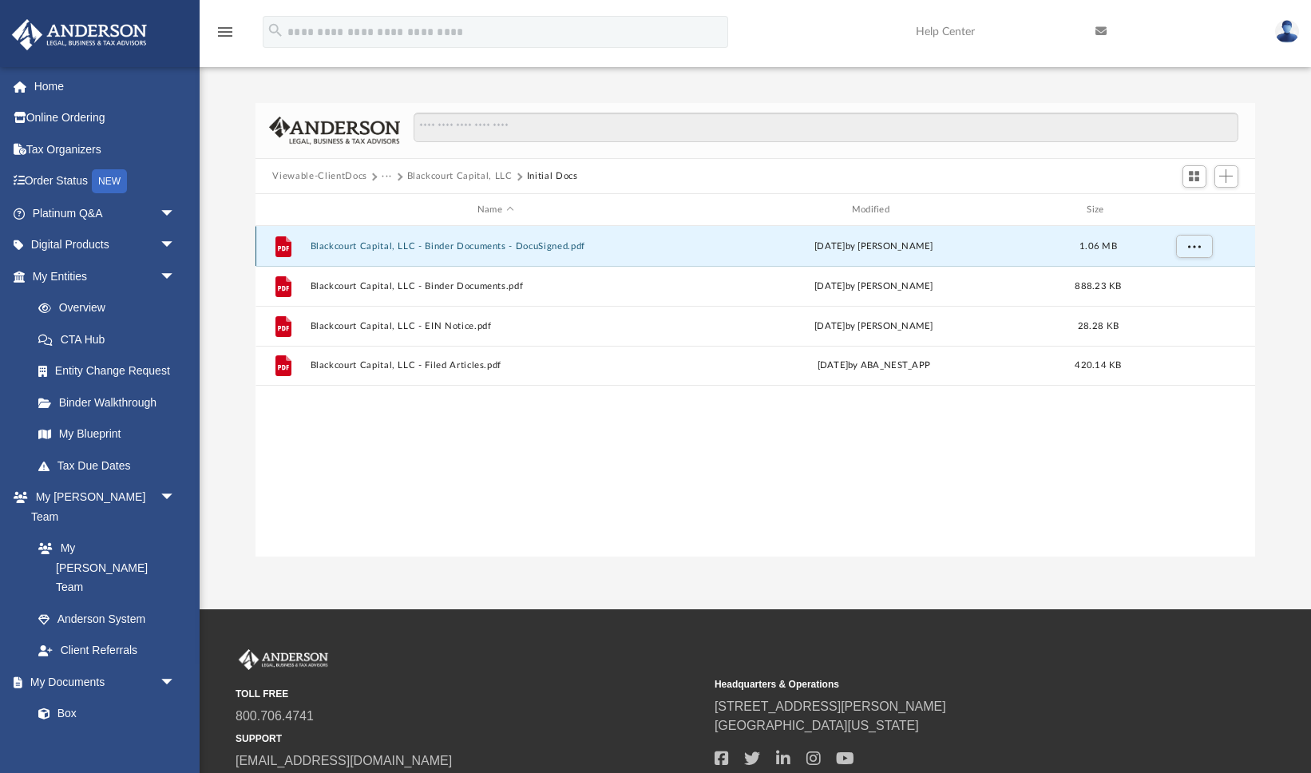
click at [488, 243] on button "Blackcourt Capital, LLC - Binder Documents - DocuSigned.pdf" at bounding box center [495, 246] width 371 height 10
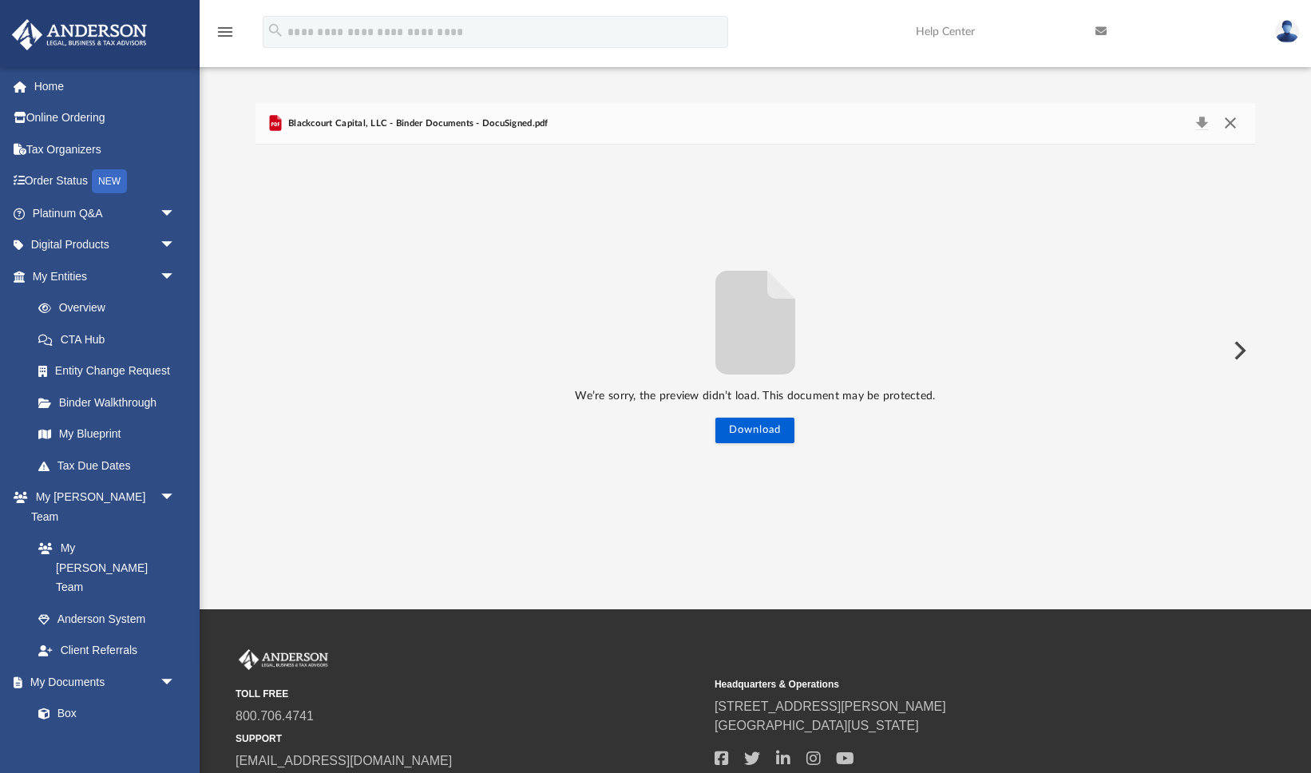
click at [1232, 122] on button "Close" at bounding box center [1230, 124] width 29 height 22
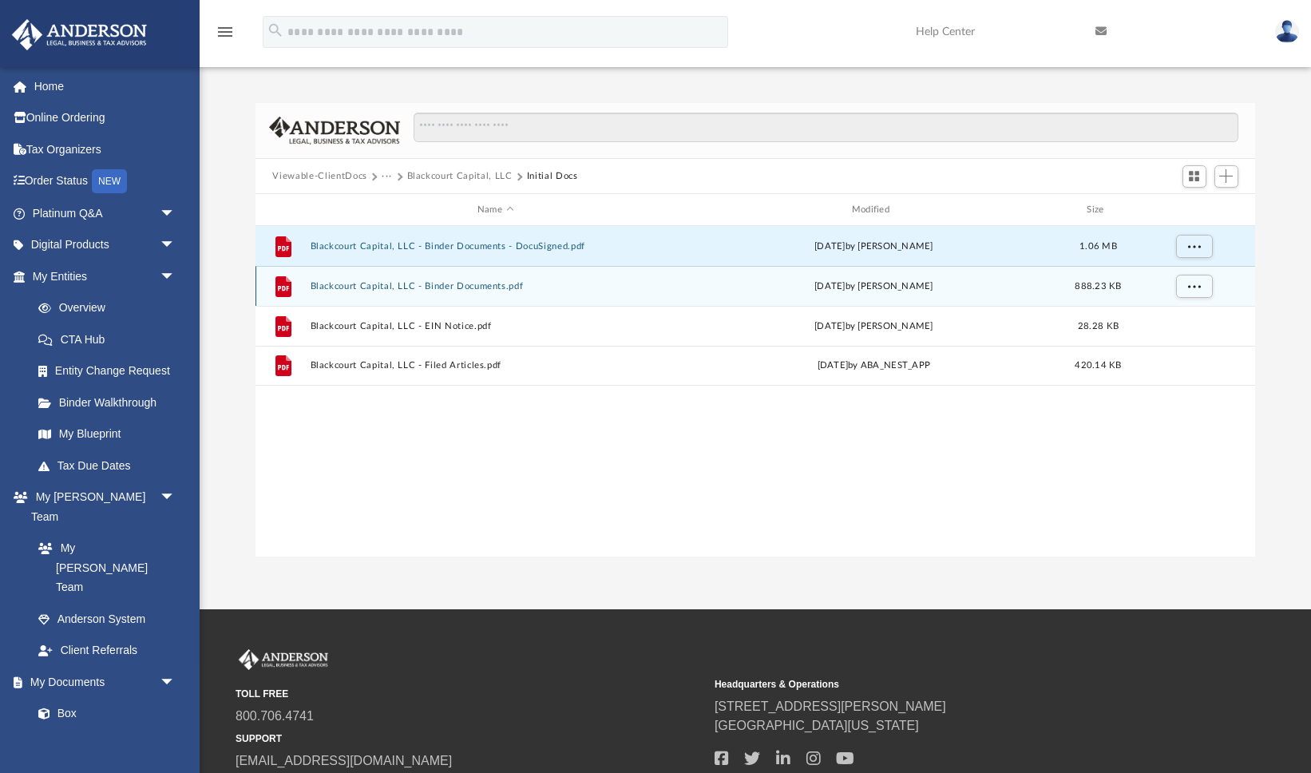
click at [495, 282] on button "Blackcourt Capital, LLC - Binder Documents.pdf" at bounding box center [495, 286] width 371 height 10
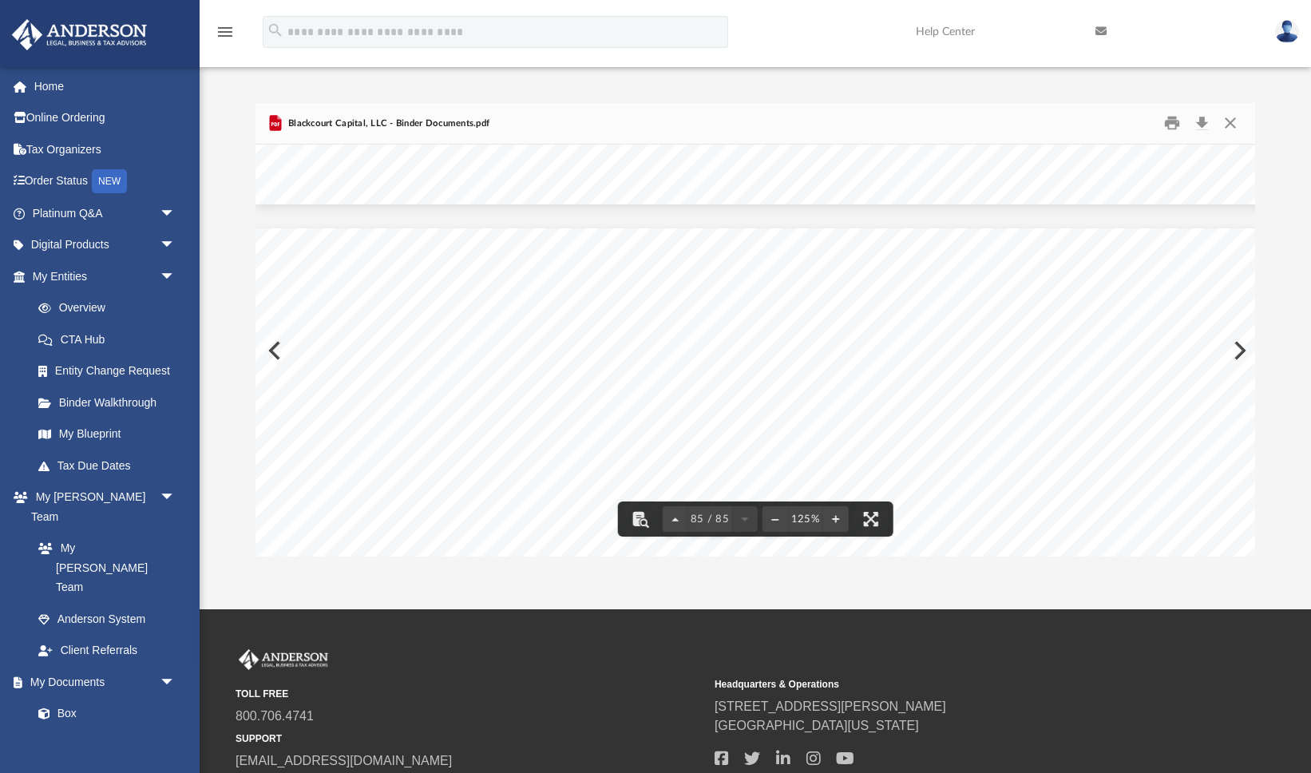
scroll to position [89723, 0]
click at [1230, 123] on button "Close" at bounding box center [1230, 123] width 29 height 25
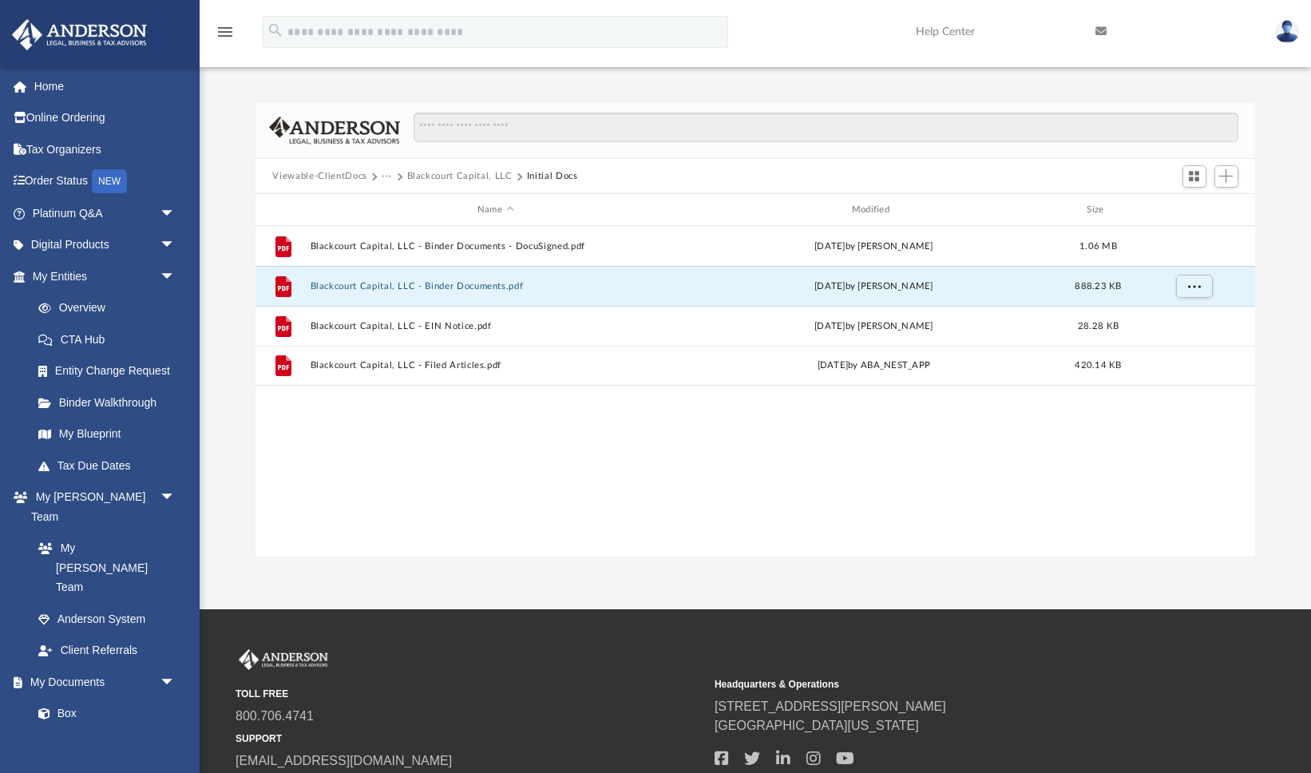
click at [225, 33] on icon "menu" at bounding box center [225, 31] width 19 height 19
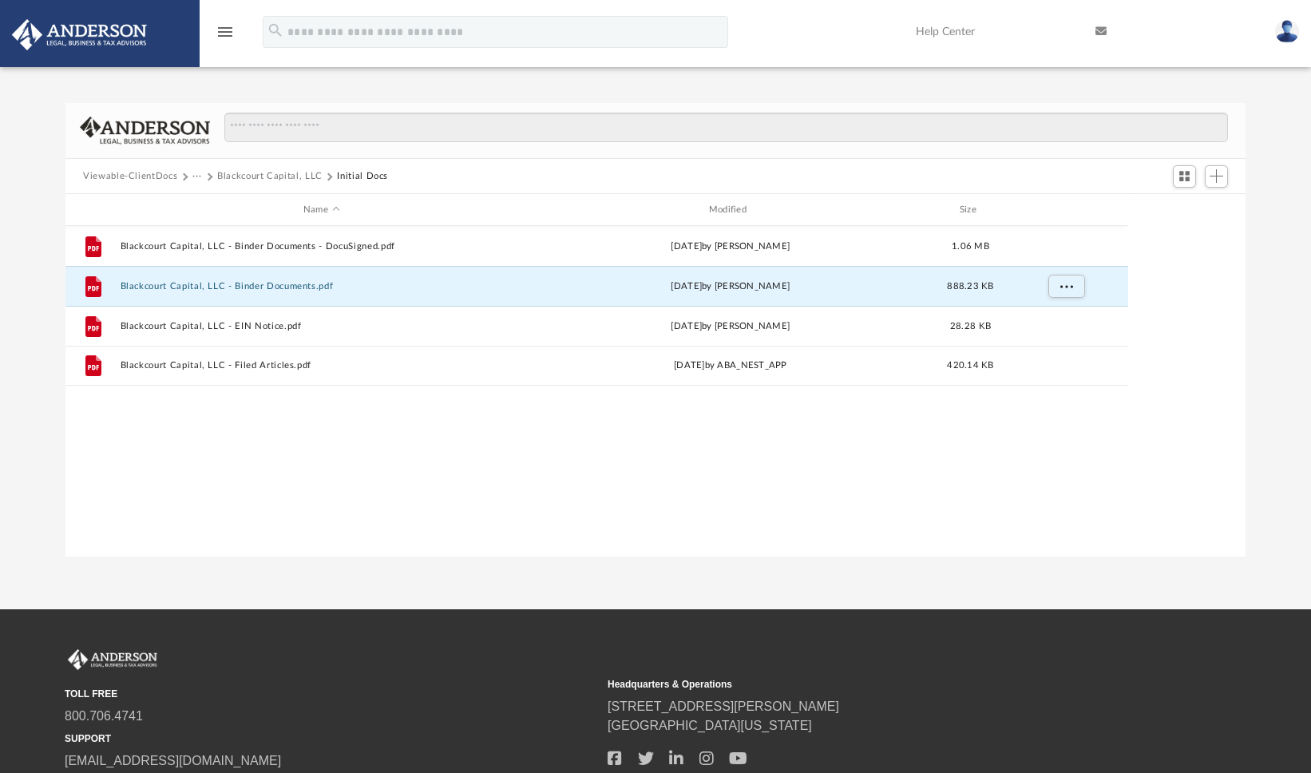
scroll to position [1, 1]
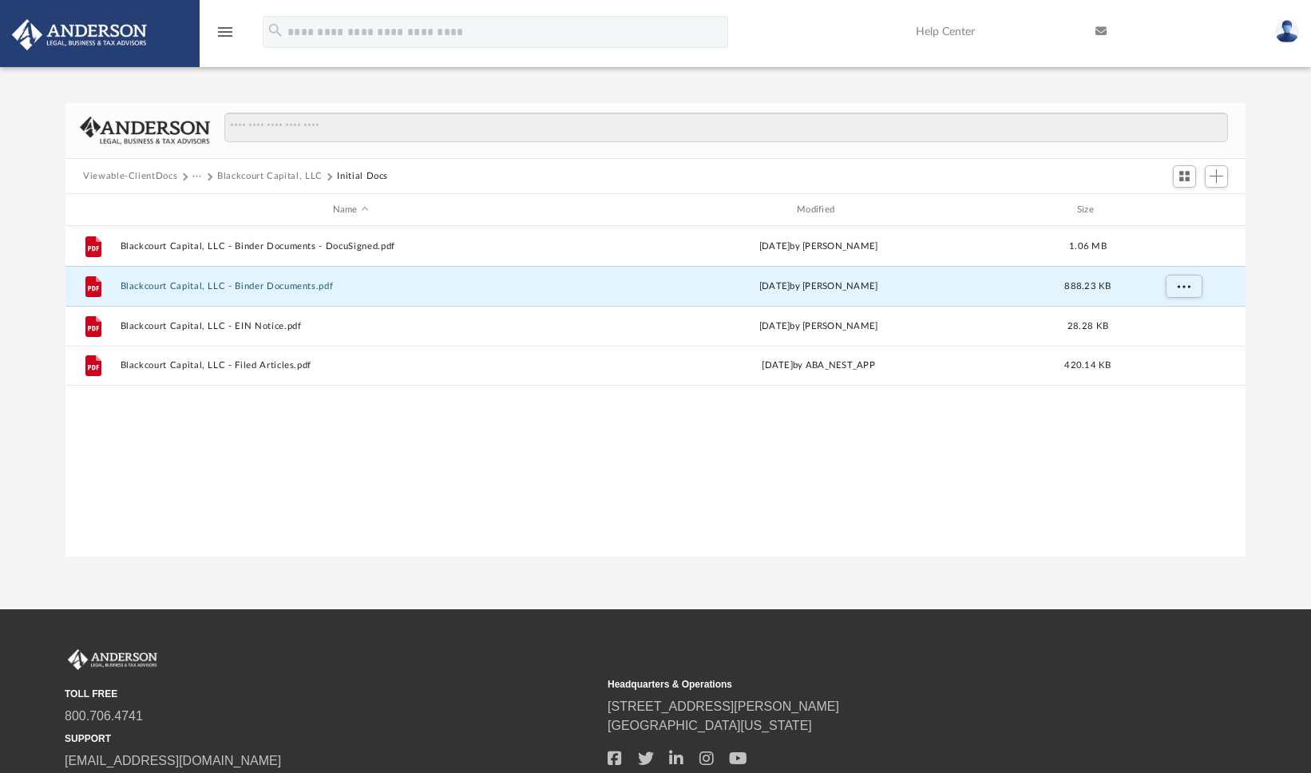
click at [225, 33] on icon "menu" at bounding box center [225, 31] width 19 height 19
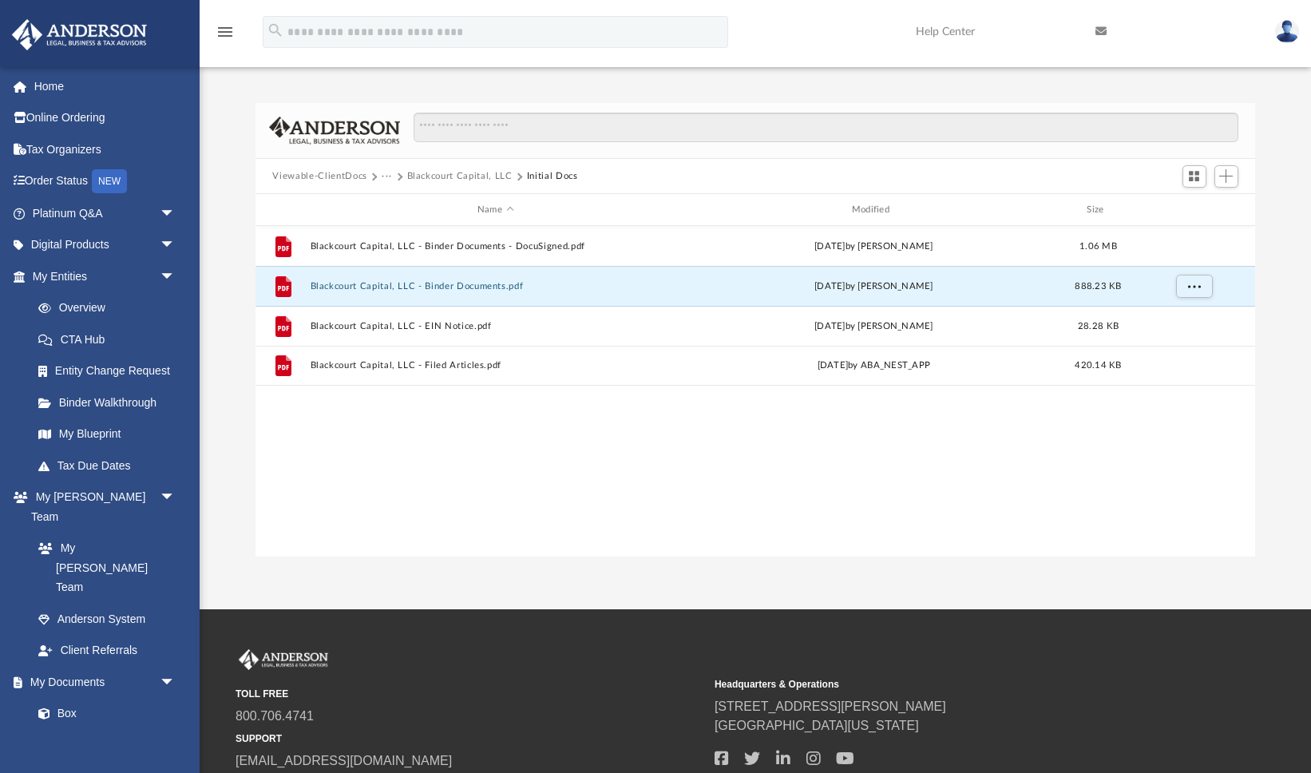
click at [232, 430] on div "Difficulty viewing your box folder? You can also access your account directly o…" at bounding box center [755, 330] width 1111 height 454
click at [236, 434] on div "Difficulty viewing your box folder? You can also access your account directly o…" at bounding box center [755, 330] width 1111 height 454
click at [248, 91] on div "Difficulty viewing your box folder? You can also access your account directly o…" at bounding box center [755, 313] width 1111 height 488
click at [227, 457] on div "Difficulty viewing your box folder? You can also access your account directly o…" at bounding box center [755, 330] width 1111 height 454
